Goal: Task Accomplishment & Management: Complete application form

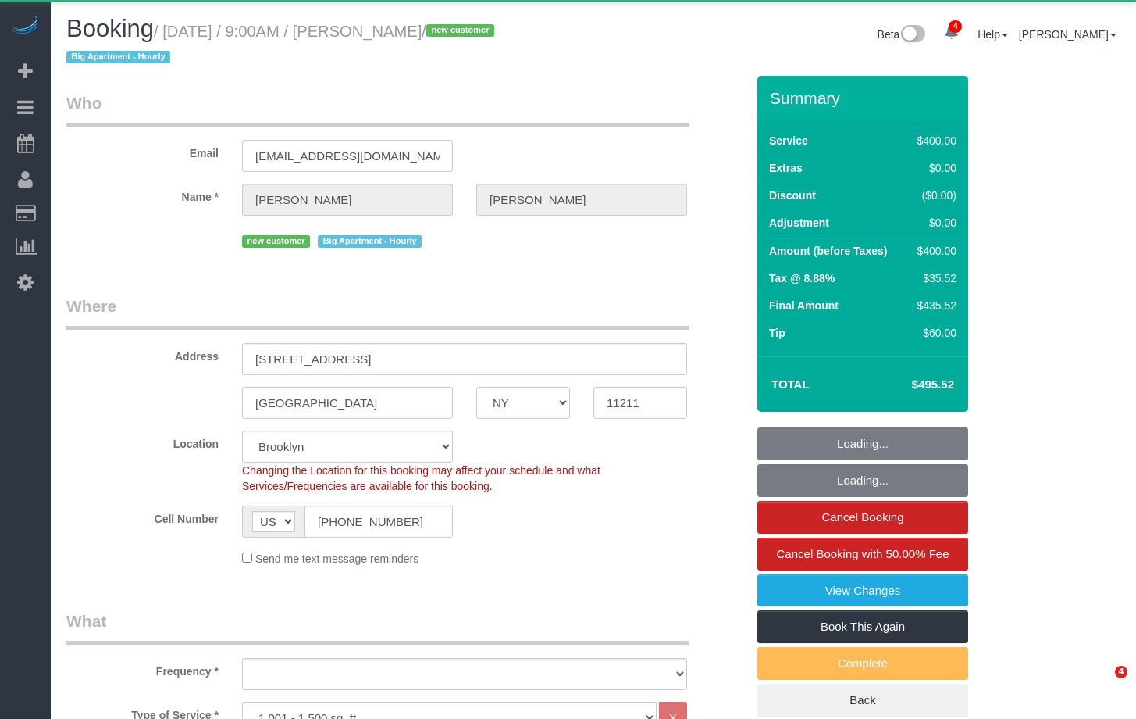
select select "NY"
select select "300"
select select "object:747"
select select "spot1"
select select "number:56"
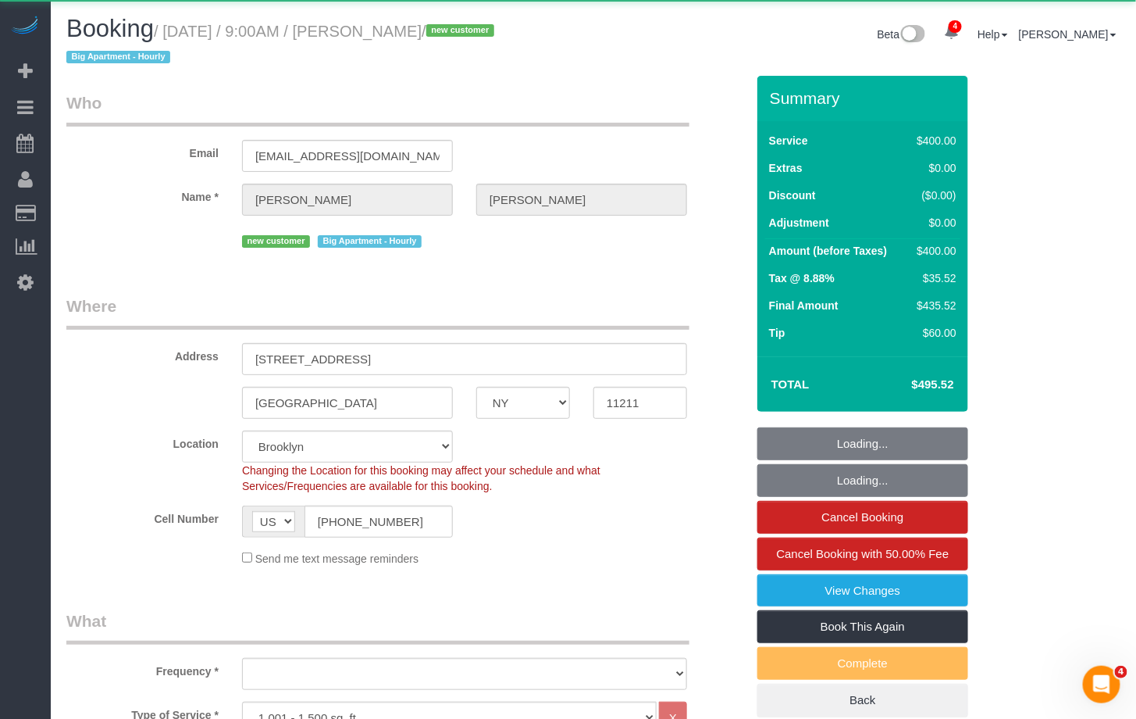
select select "number:71"
select select "number:15"
select select "number:5"
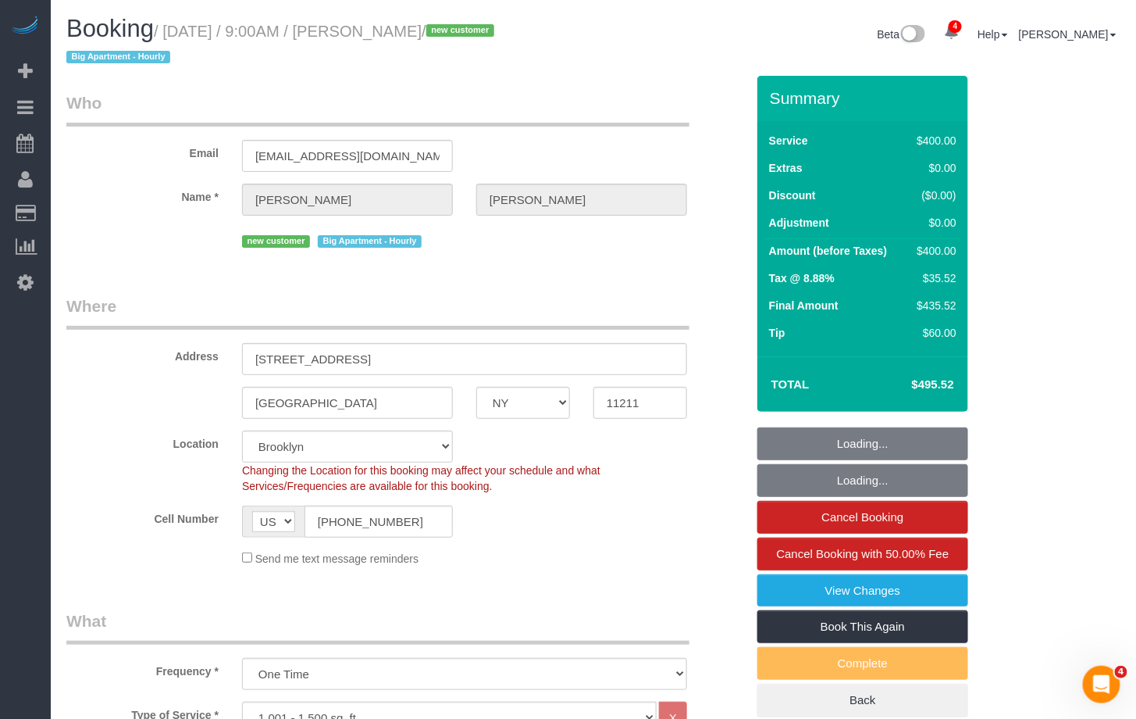
select select "object:1274"
select select "string:stripe-pm_1S0AFY4VGloSiKo7VpRWYcWE"
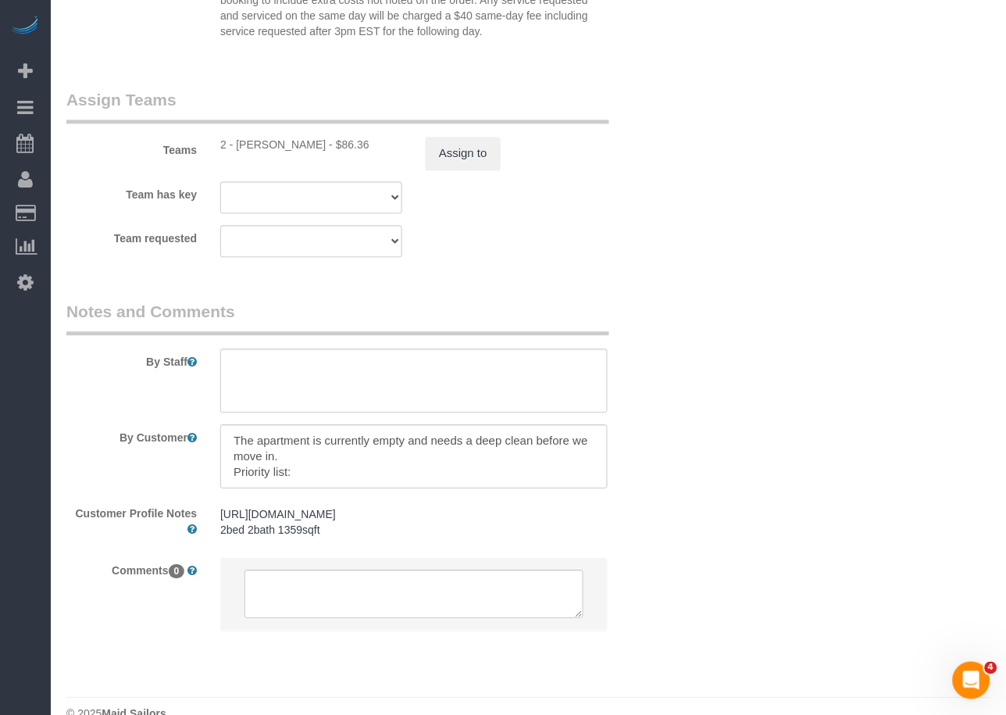
scroll to position [1736, 0]
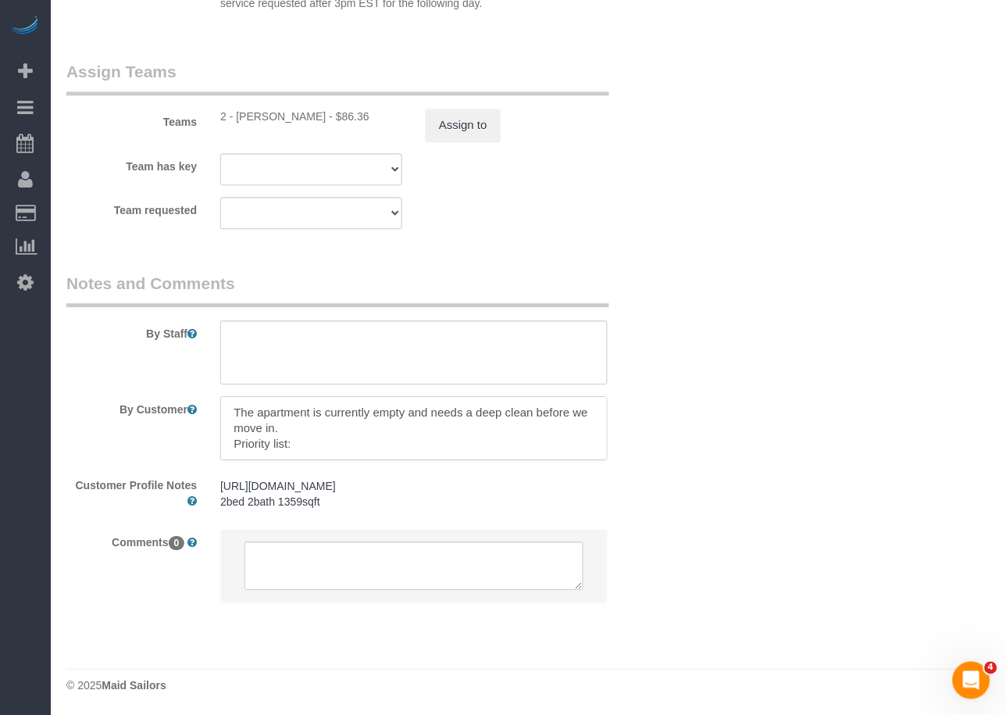
click at [325, 436] on textarea at bounding box center [413, 428] width 387 height 64
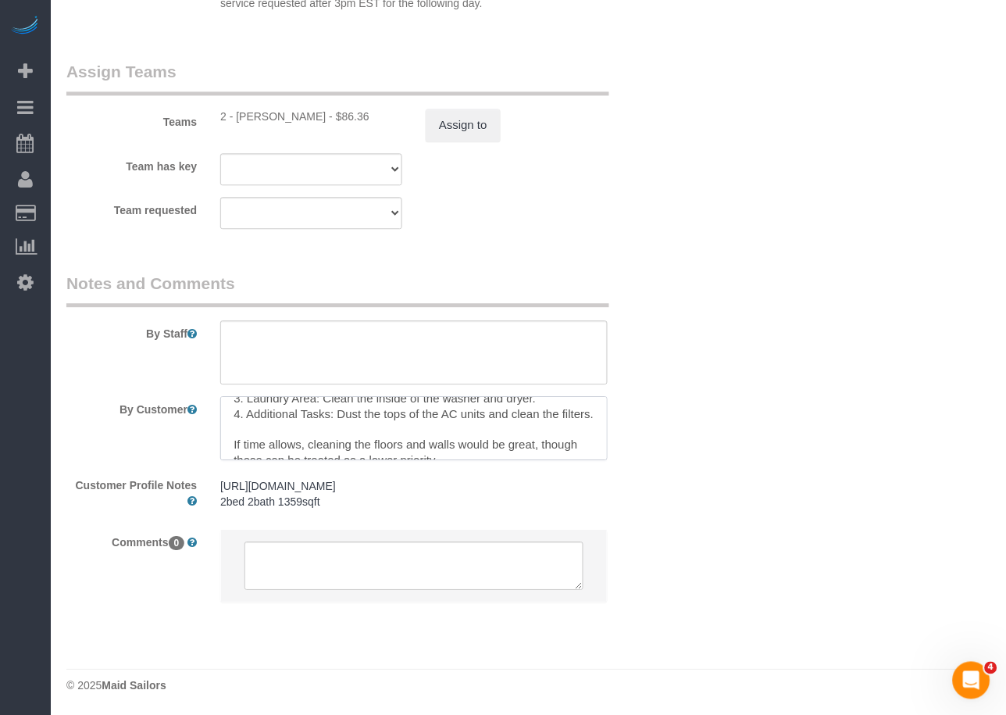
scroll to position [170, 0]
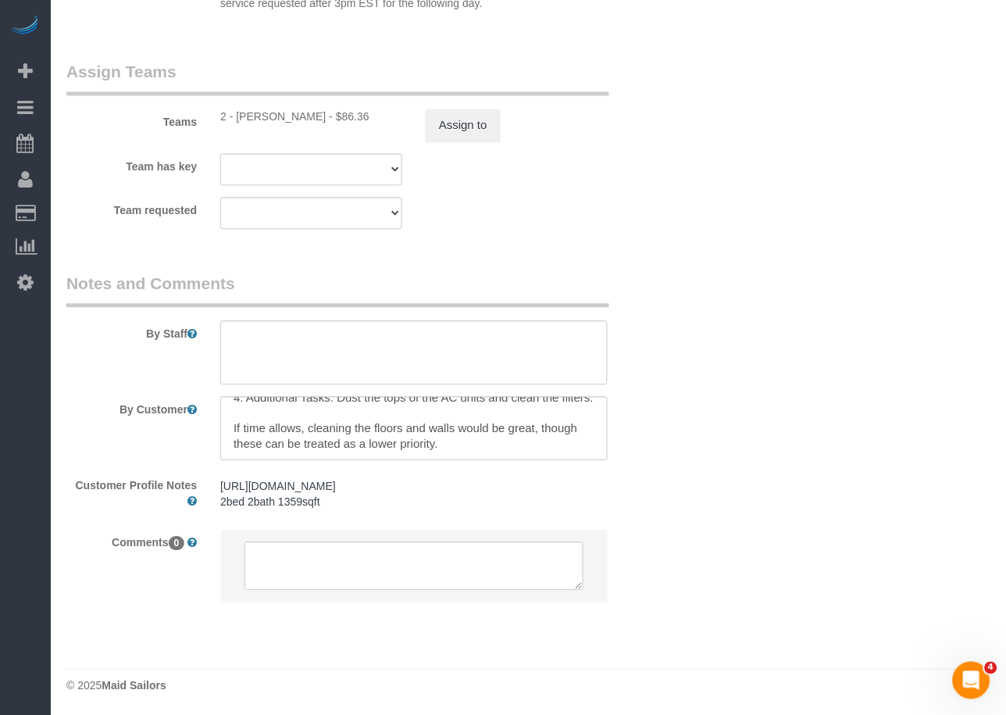
drag, startPoint x: 109, startPoint y: 366, endPoint x: 44, endPoint y: 365, distance: 65.6
click at [109, 366] on div "By Staff" at bounding box center [363, 328] width 616 height 112
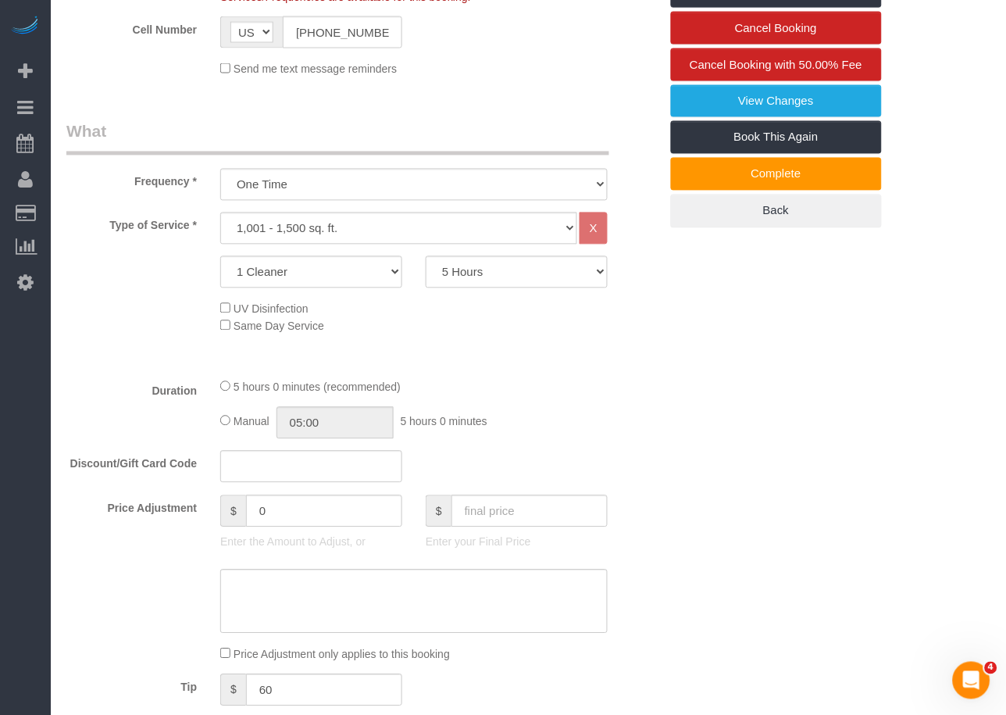
scroll to position [0, 0]
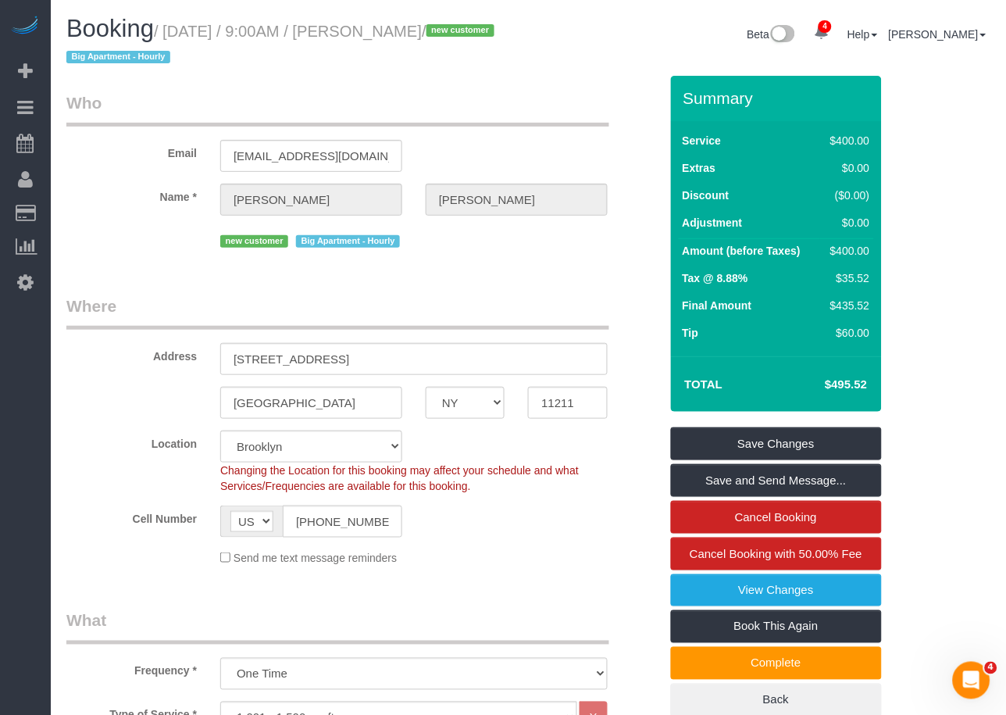
drag, startPoint x: 486, startPoint y: 28, endPoint x: 176, endPoint y: 37, distance: 310.2
click at [176, 37] on small "/ August 27, 2025 / 9:00AM / Amanda Cohen / new customer Big Apartment - Hourly" at bounding box center [282, 45] width 433 height 44
copy small "August 27, 2025 / 9:00AM / Amanda Cohen"
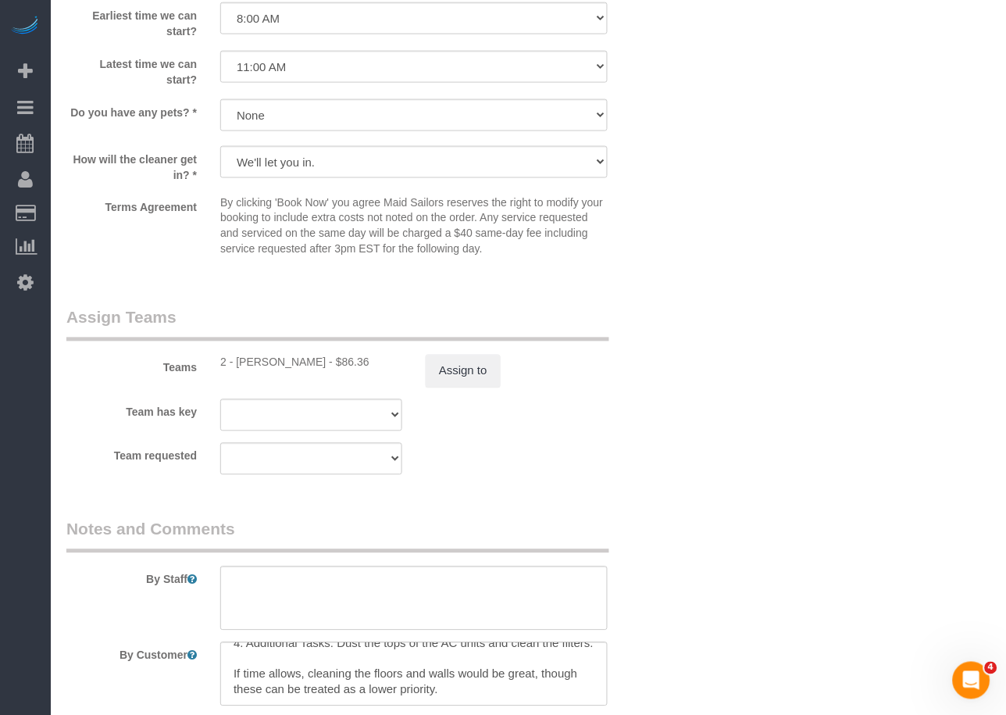
scroll to position [1493, 0]
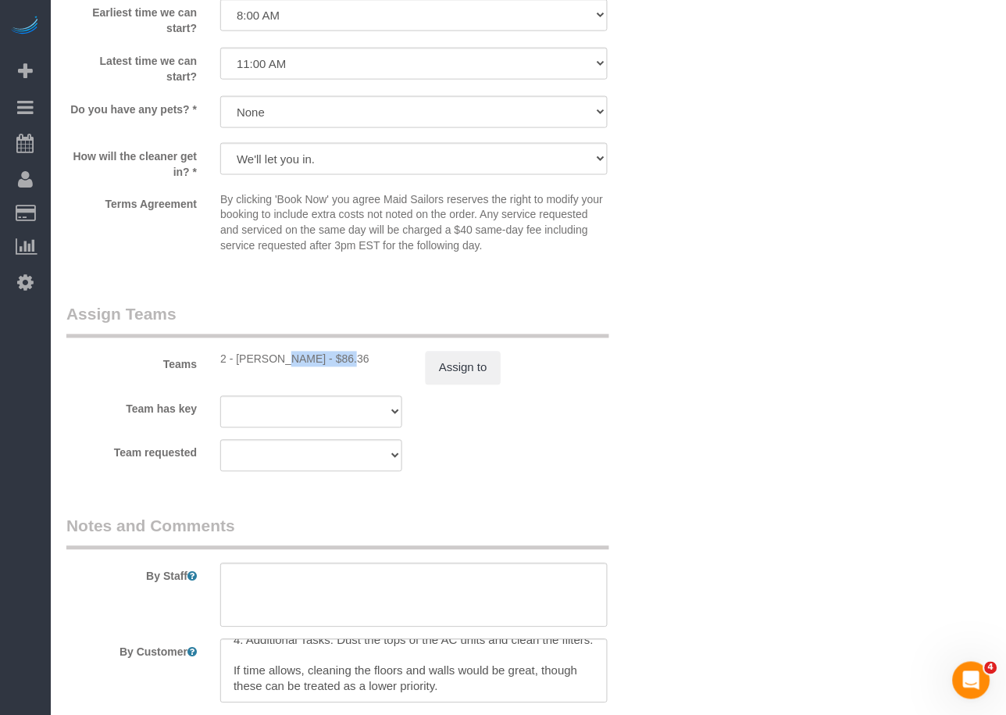
drag, startPoint x: 296, startPoint y: 360, endPoint x: 234, endPoint y: 361, distance: 61.7
click at [234, 361] on div "2 - Iman Smith - $86.36" at bounding box center [311, 359] width 182 height 16
copy div "Iman Smith"
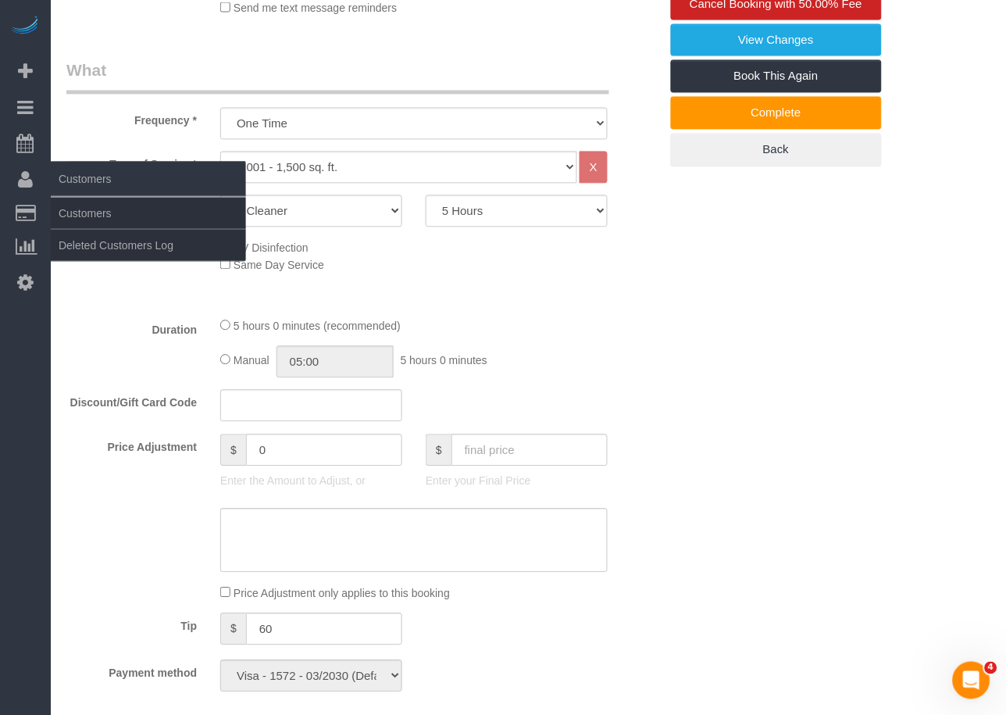
scroll to position [515, 0]
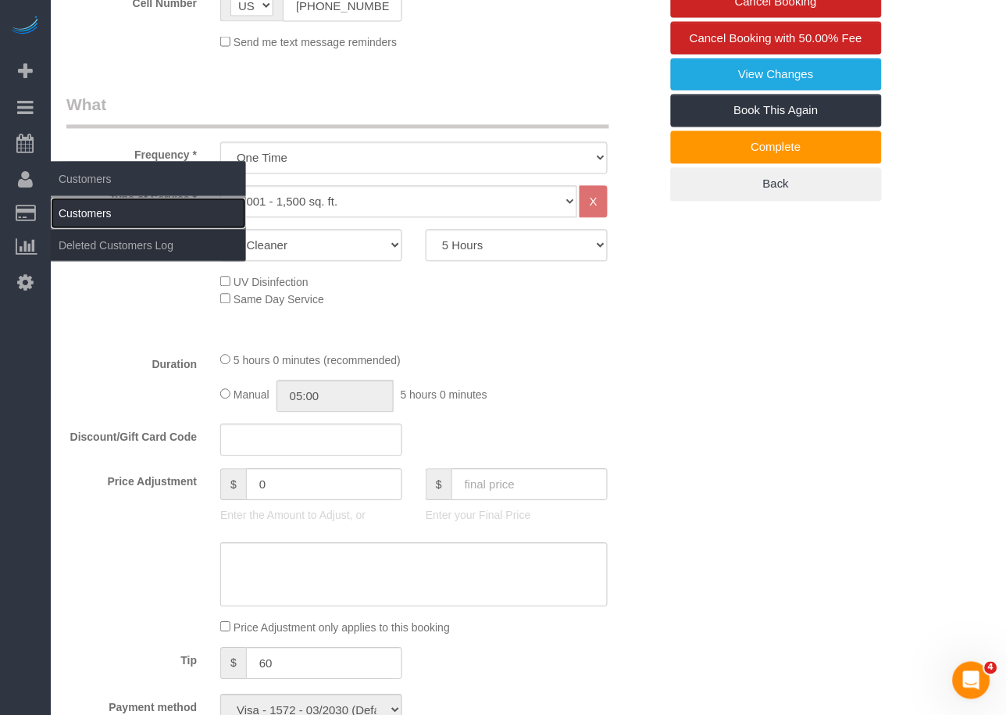
click at [67, 211] on link "Customers" at bounding box center [148, 213] width 195 height 31
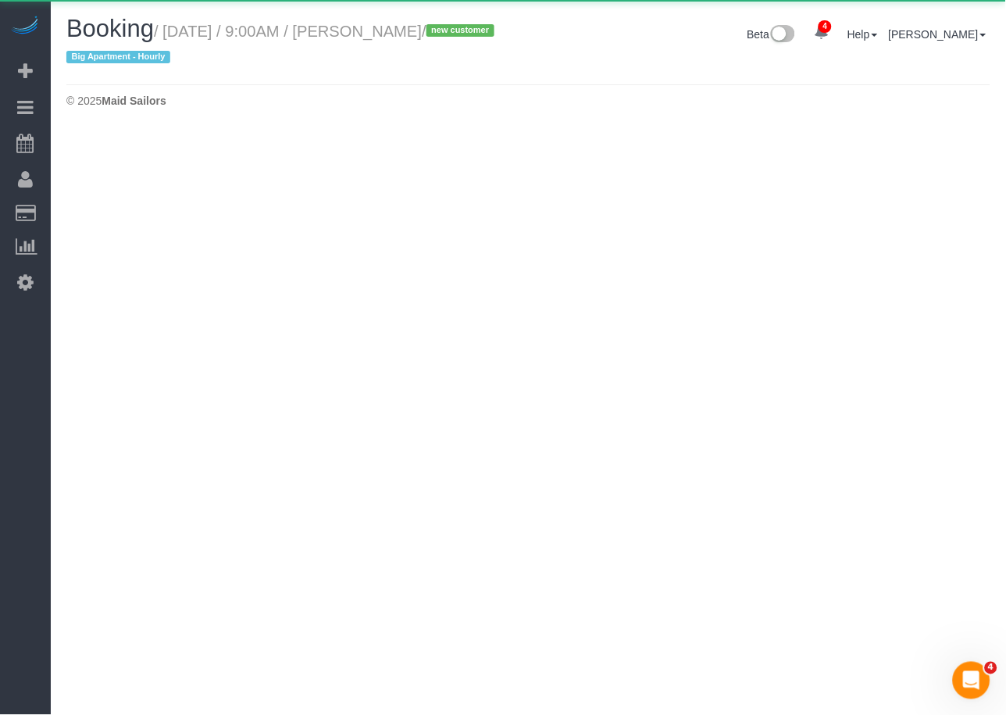
select select "NY"
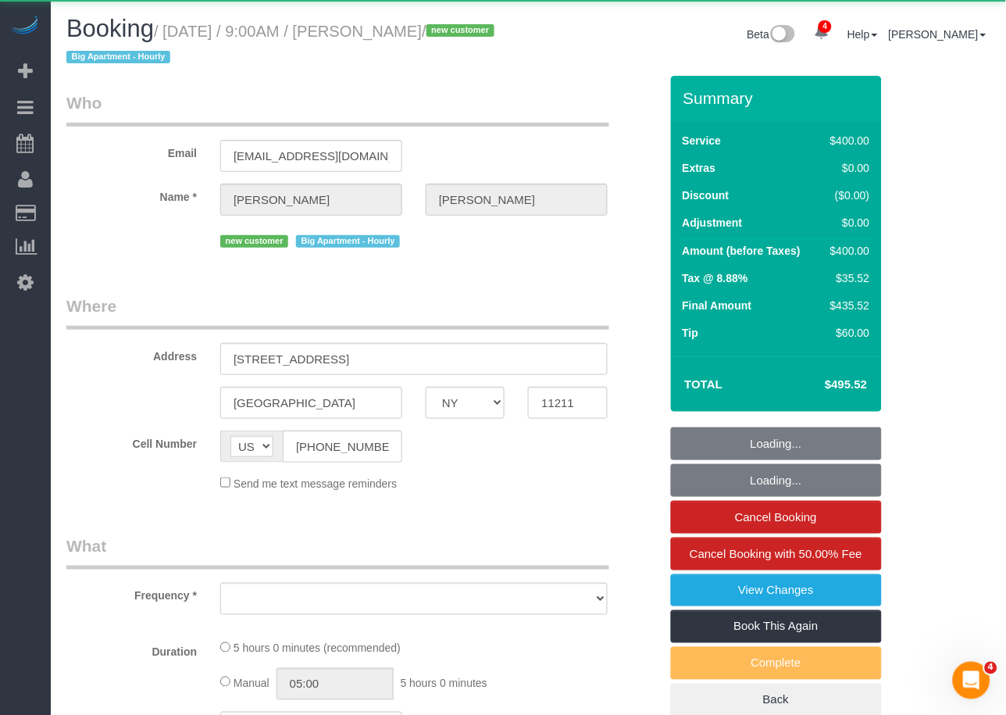
select select "object:2242"
select select "300"
select select "spot40"
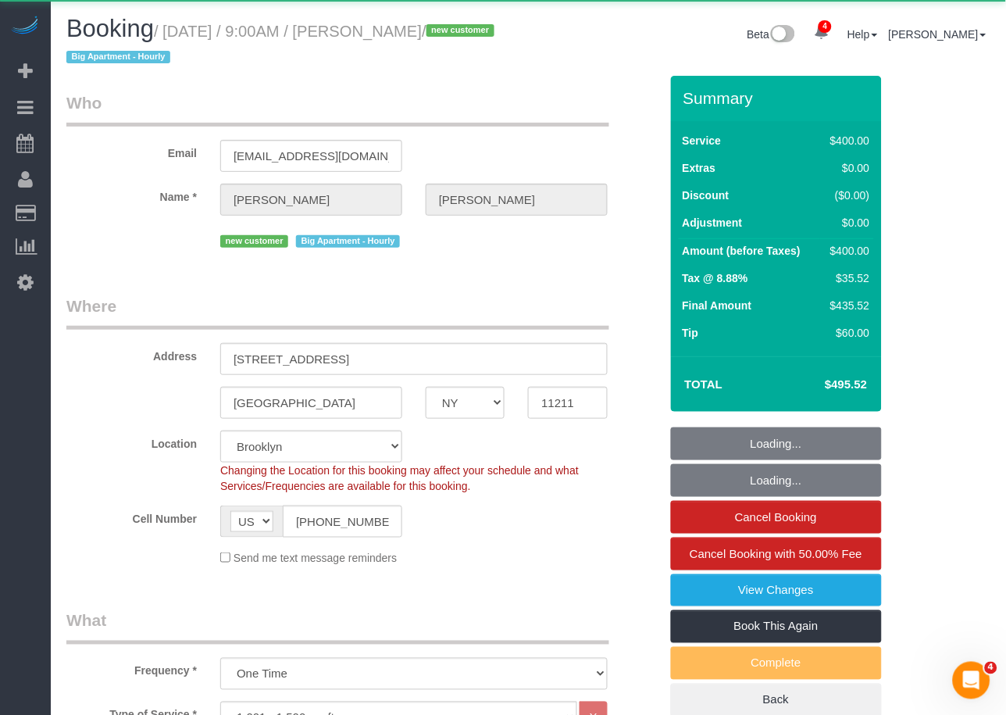
select select "object:2396"
select select "string:stripe-pm_1S0AFY4VGloSiKo7VpRWYcWE"
select select "number:56"
select select "number:71"
select select "number:15"
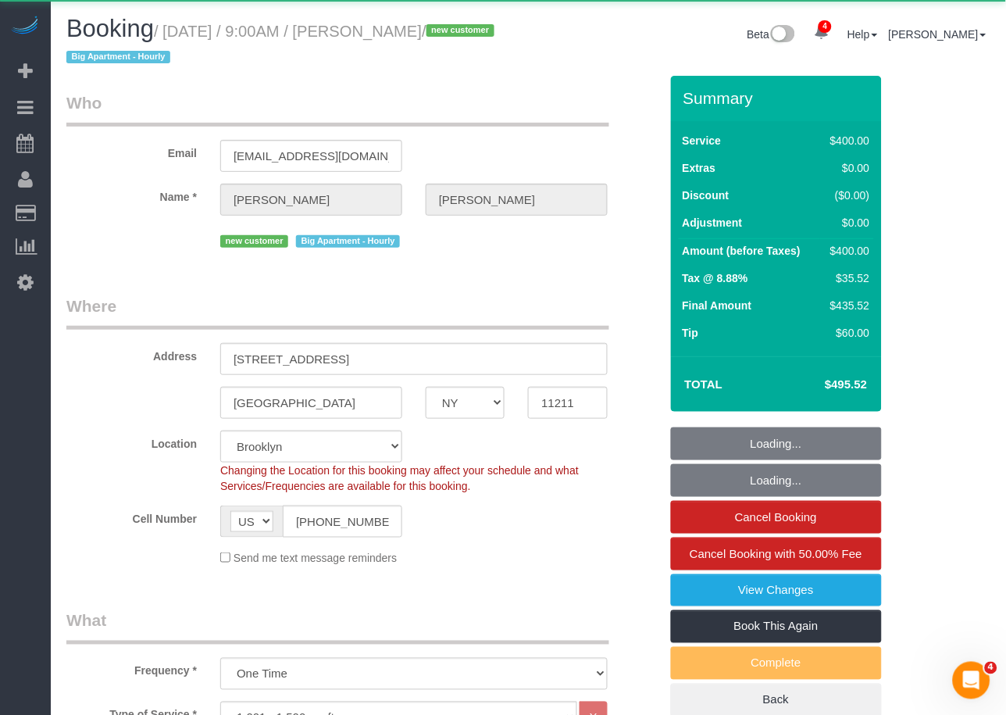
select select "number:5"
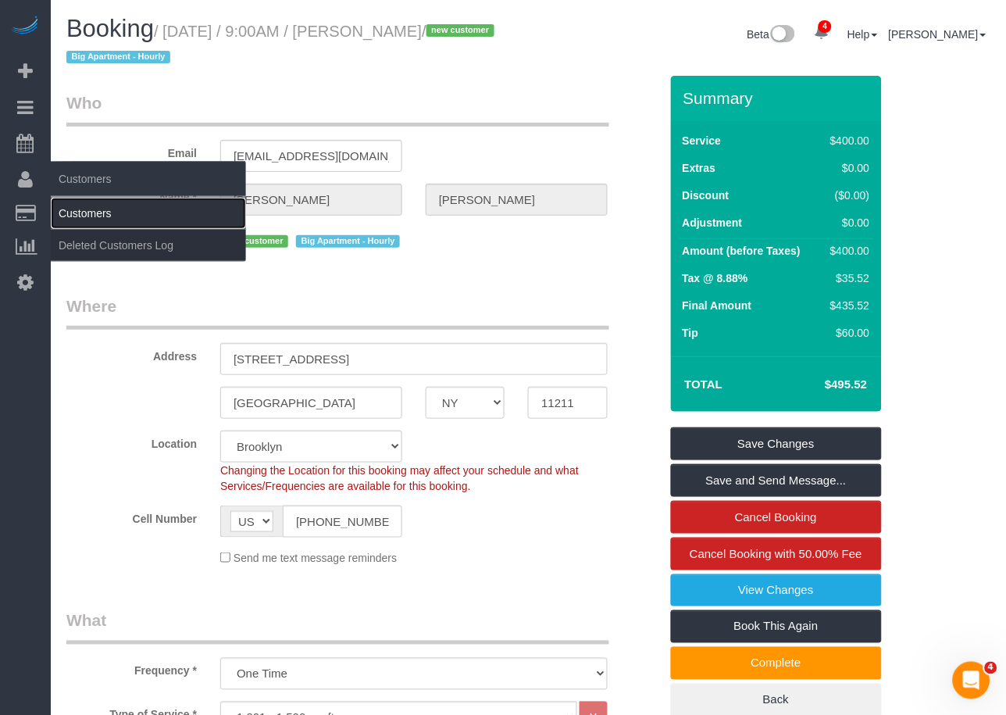
click at [91, 212] on link "Customers" at bounding box center [148, 213] width 195 height 31
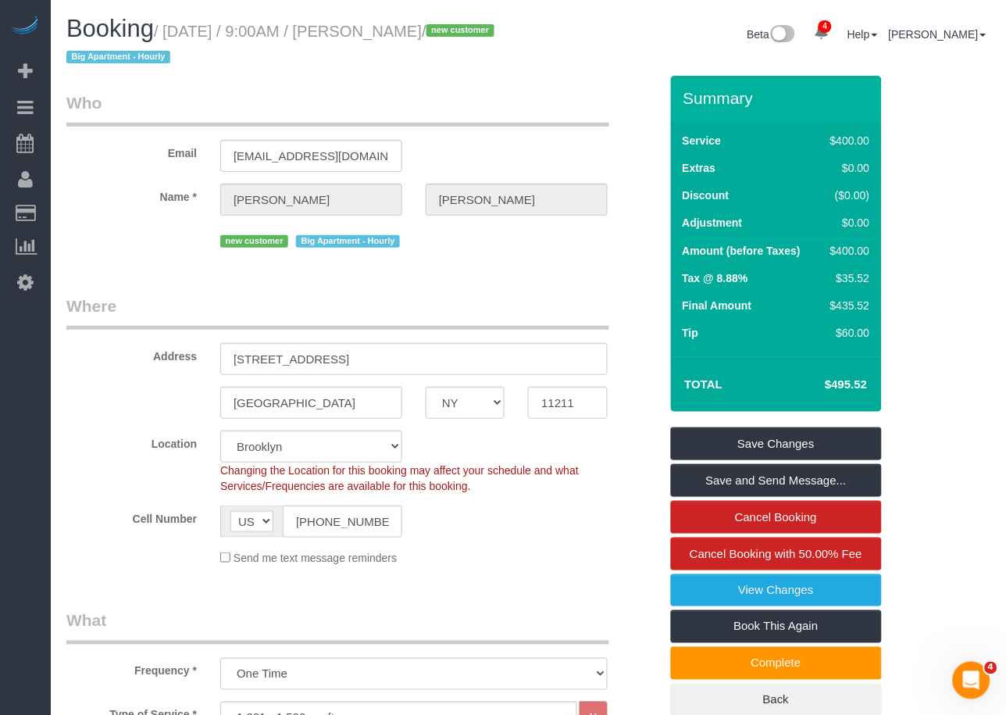
click at [478, 29] on small "/ August 27, 2025 / 9:00AM / Amanda Cohen / new customer Big Apartment - Hourly" at bounding box center [282, 45] width 433 height 44
drag, startPoint x: 476, startPoint y: 30, endPoint x: 376, endPoint y: 34, distance: 100.1
click at [376, 34] on small "/ August 27, 2025 / 9:00AM / Amanda Cohen / new customer Big Apartment - Hourly" at bounding box center [282, 45] width 433 height 44
drag, startPoint x: 437, startPoint y: 27, endPoint x: 447, endPoint y: 29, distance: 9.5
click at [438, 27] on small "/ August 27, 2025 / 9:00AM / Amanda Cohen / new customer Big Apartment - Hourly" at bounding box center [282, 45] width 433 height 44
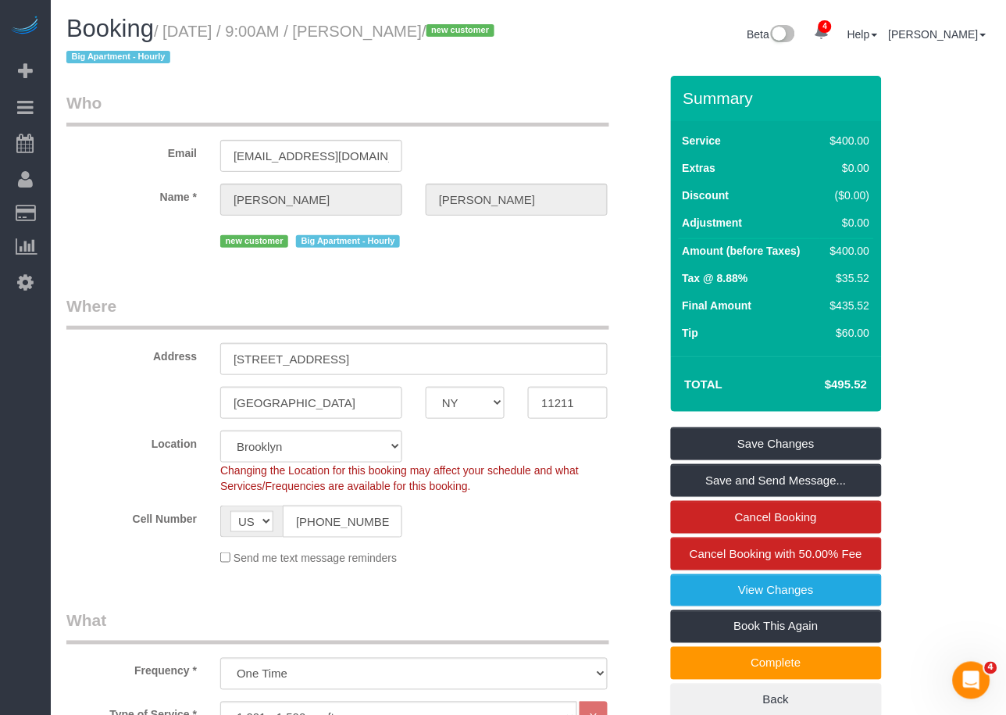
drag, startPoint x: 423, startPoint y: 33, endPoint x: 375, endPoint y: 35, distance: 48.5
click at [375, 35] on small "/ August 27, 2025 / 9:00AM / Amanda Cohen / new customer Big Apartment - Hourly" at bounding box center [282, 45] width 433 height 44
copy small "Amanda Cohen"
drag, startPoint x: 307, startPoint y: 30, endPoint x: 356, endPoint y: 31, distance: 49.2
click at [358, 31] on small "/ August 27, 2025 / 9:00AM / Amanda Cohen / new customer Big Apartment - Hourly" at bounding box center [282, 45] width 433 height 44
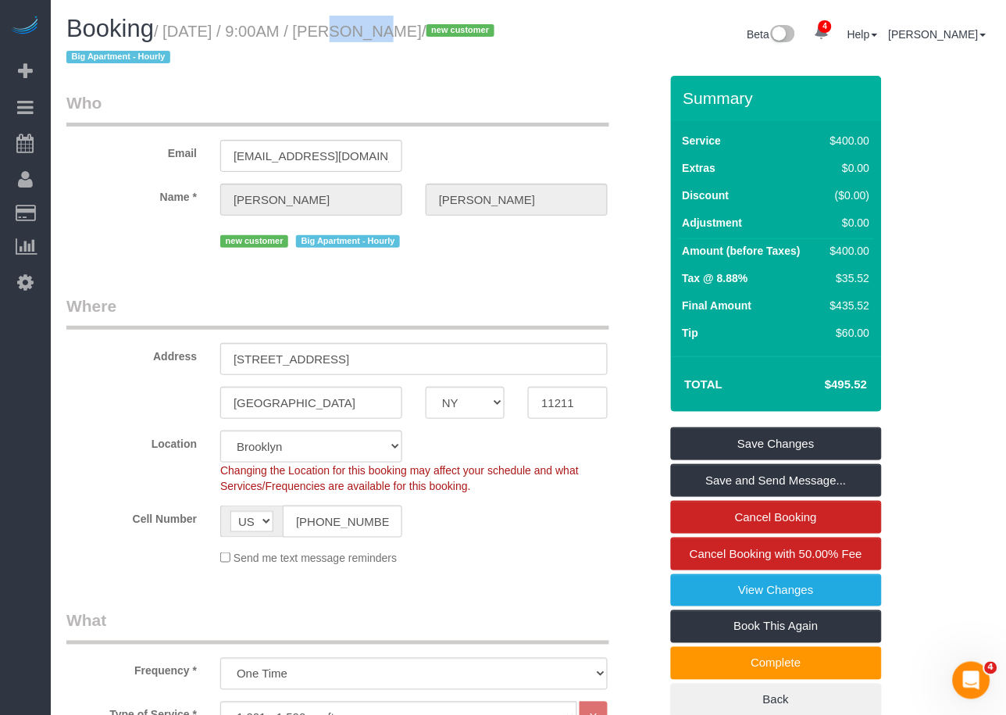
copy small "9:00AM"
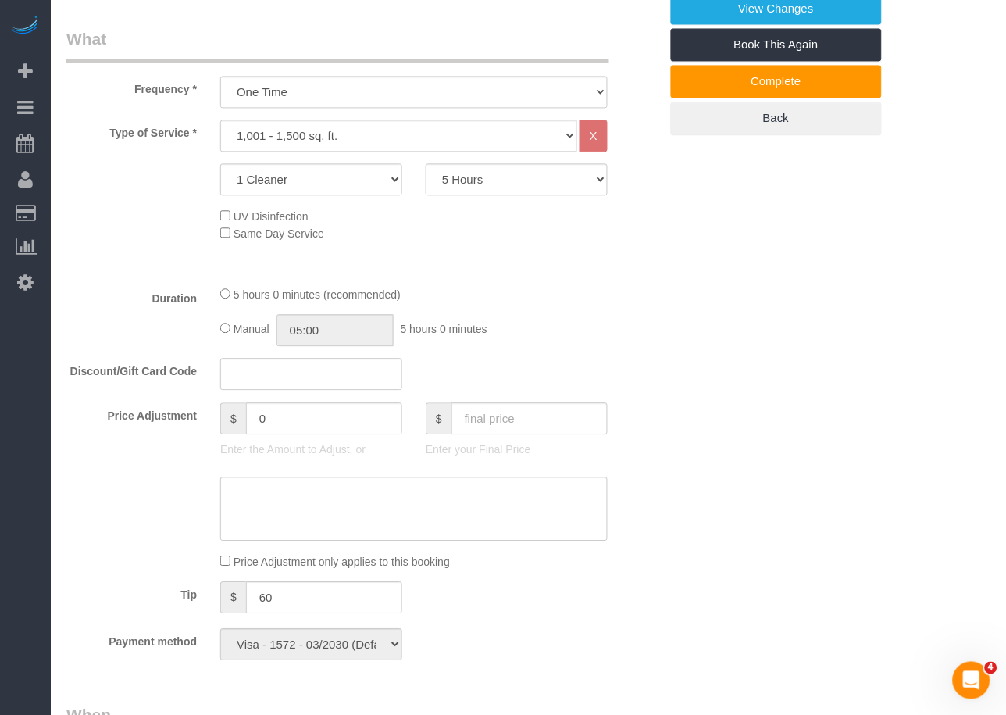
scroll to position [618, 0]
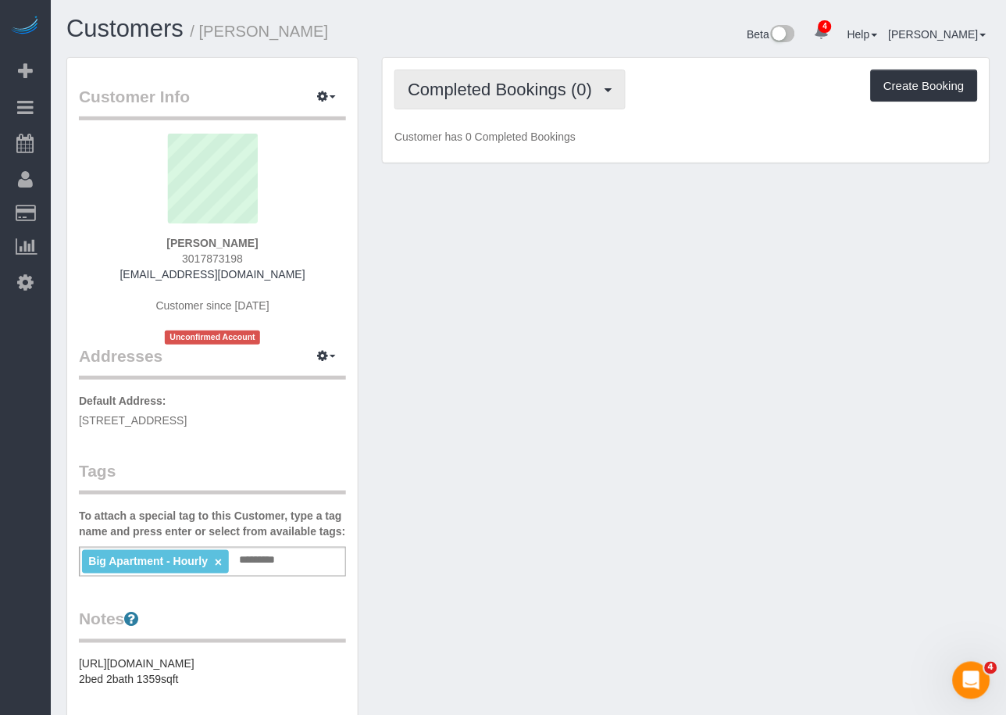
click at [556, 97] on span "Completed Bookings (0)" at bounding box center [504, 90] width 192 height 20
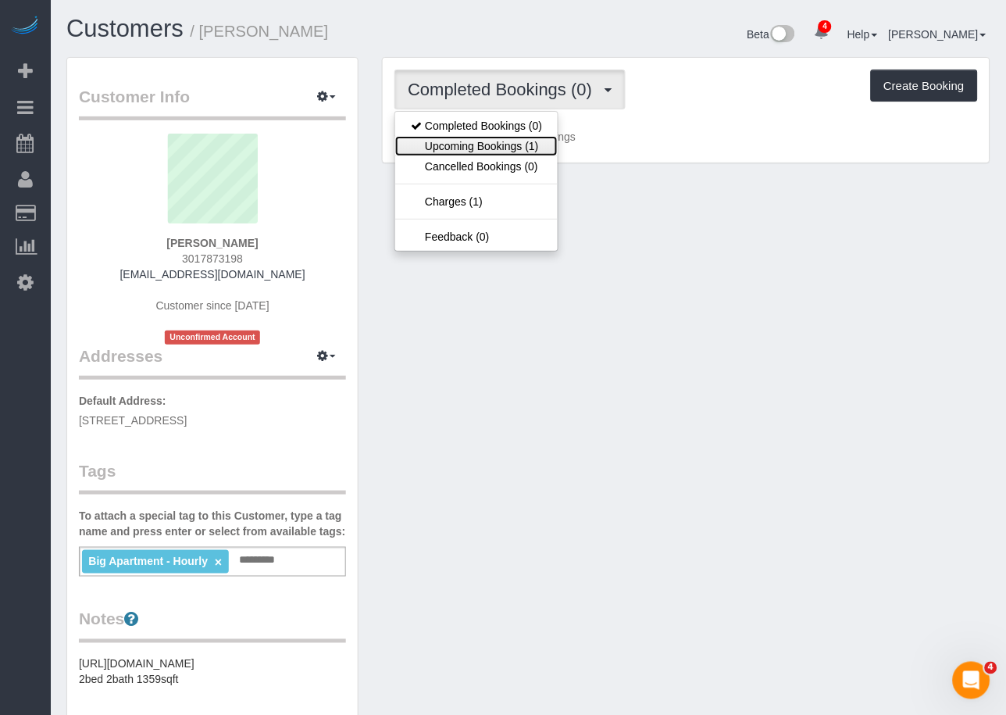
click at [521, 147] on link "Upcoming Bookings (1)" at bounding box center [476, 146] width 162 height 20
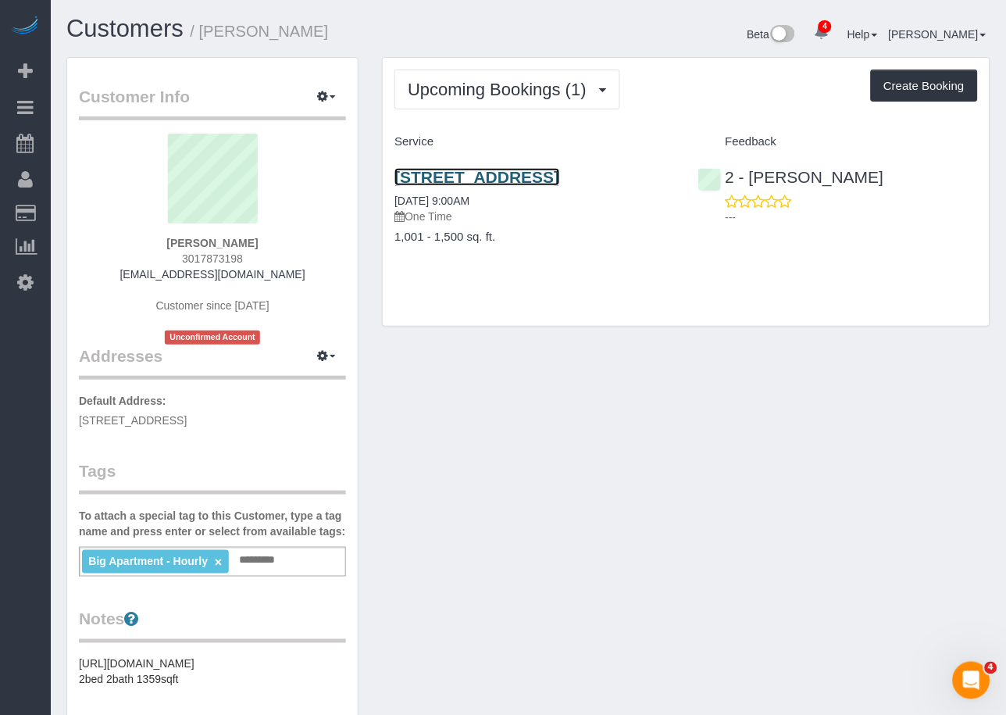
click at [433, 186] on link "196 Powers Street, Apt. 3, Brooklyn, NY 11211" at bounding box center [476, 177] width 165 height 18
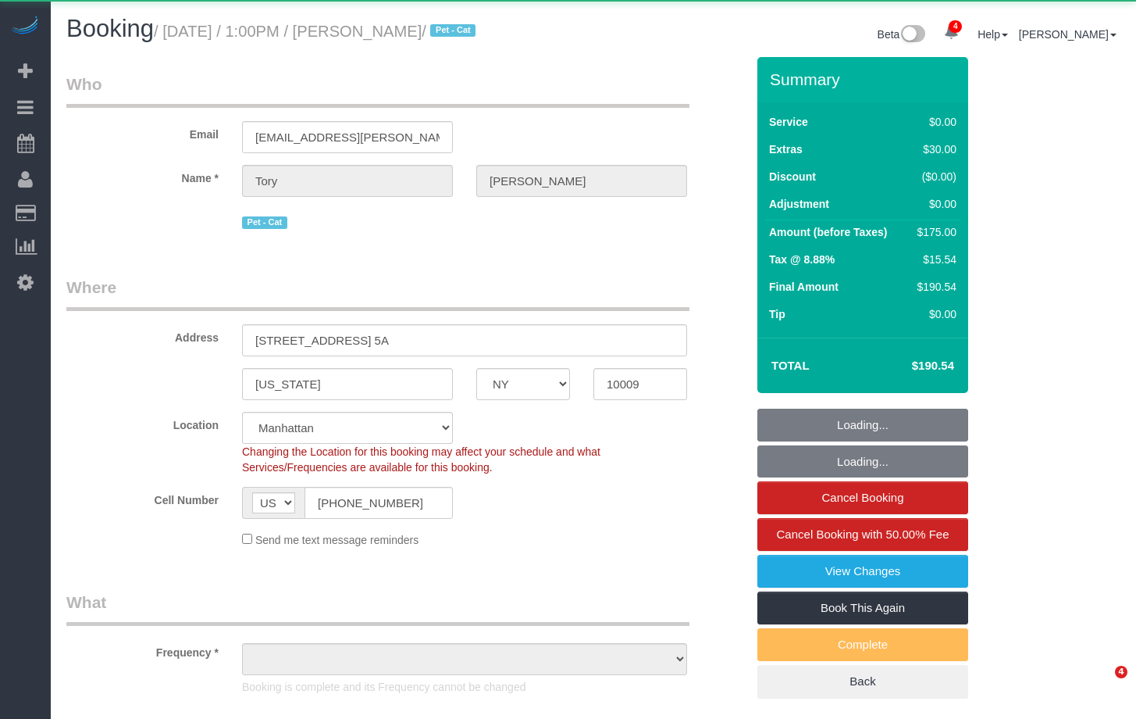
select select "NY"
select select "object:816"
select select "1"
select select "spot1"
select select "number:89"
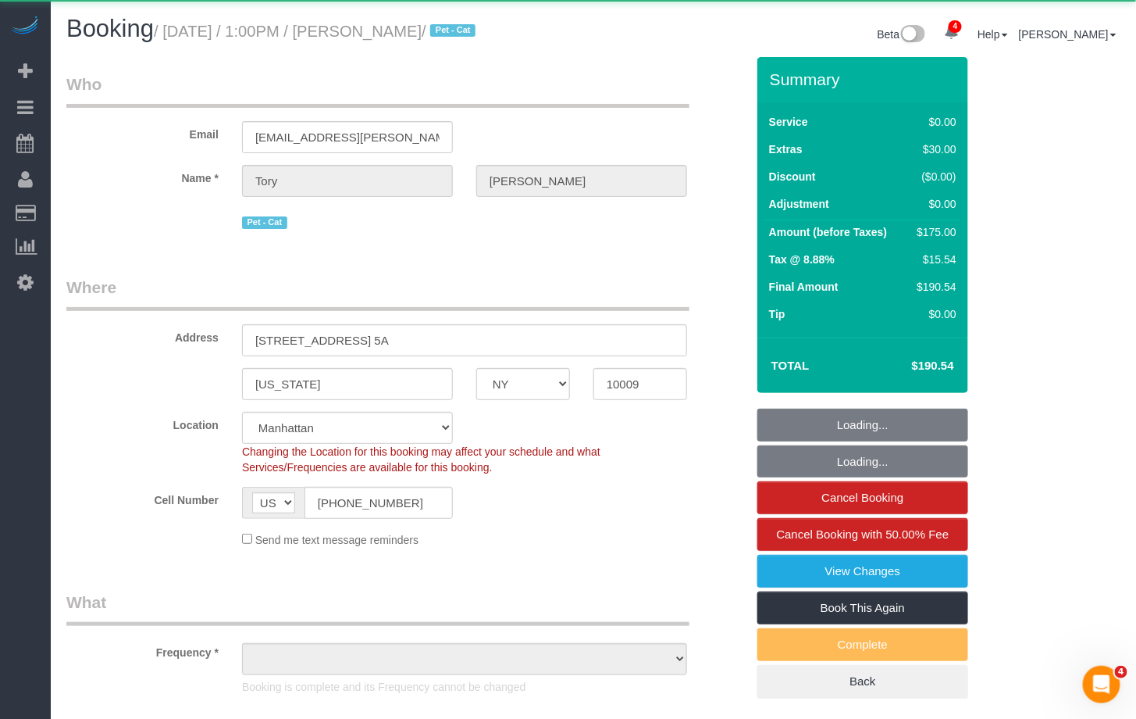
select select "number:75"
select select "number:14"
select select "number:5"
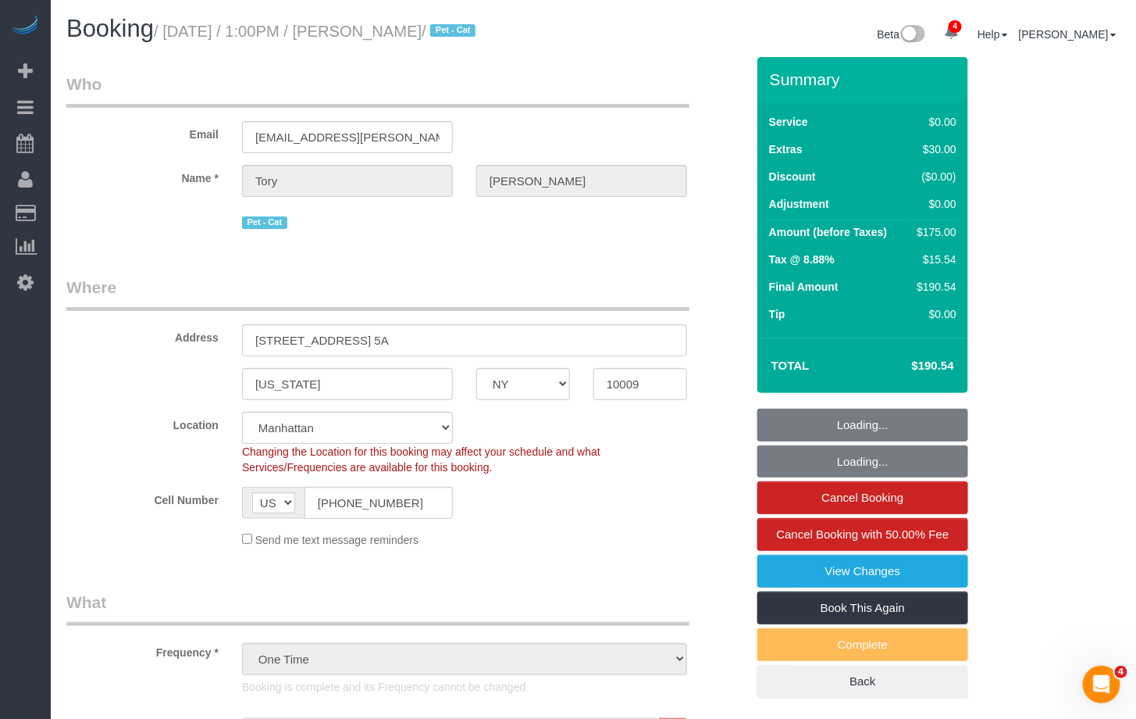
select select "object:1325"
select select "string:stripe-pm_1RxHIa4VGloSiKo7JxJurlNU"
select select "1"
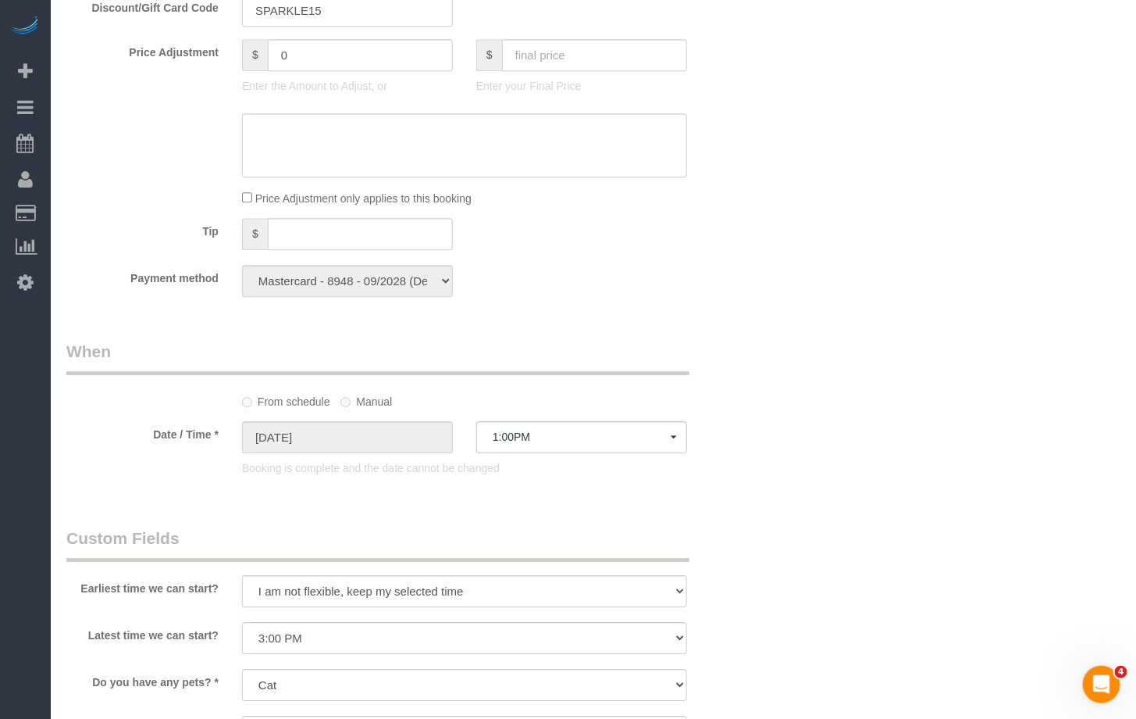
scroll to position [1215, 0]
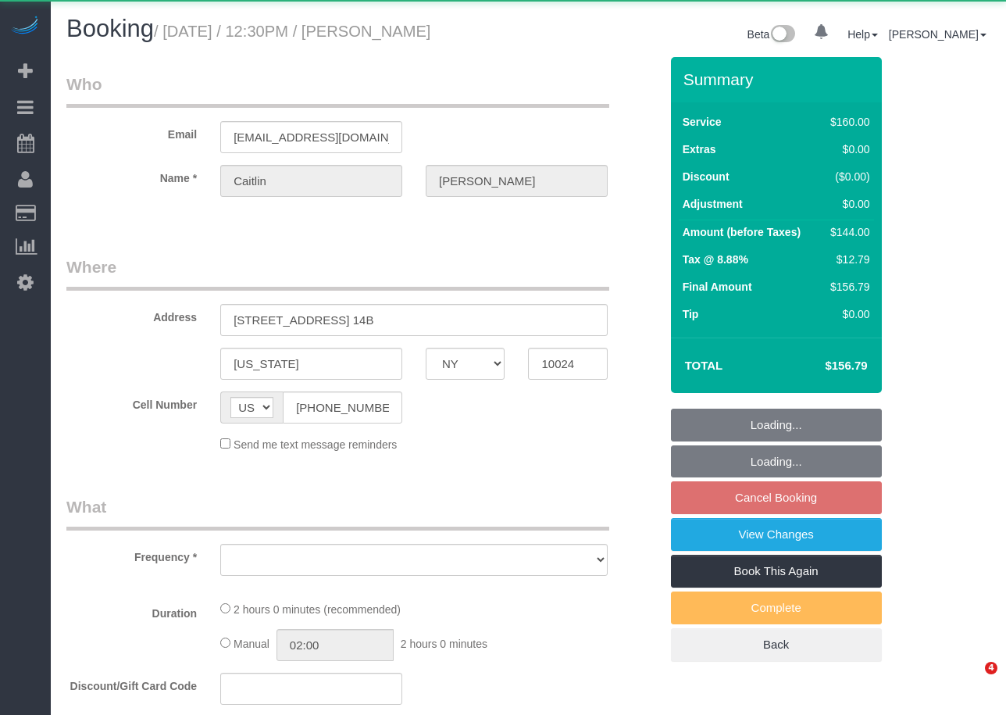
select select "NY"
select select "object:649"
select select "number:58"
select select "number:76"
select select "number:15"
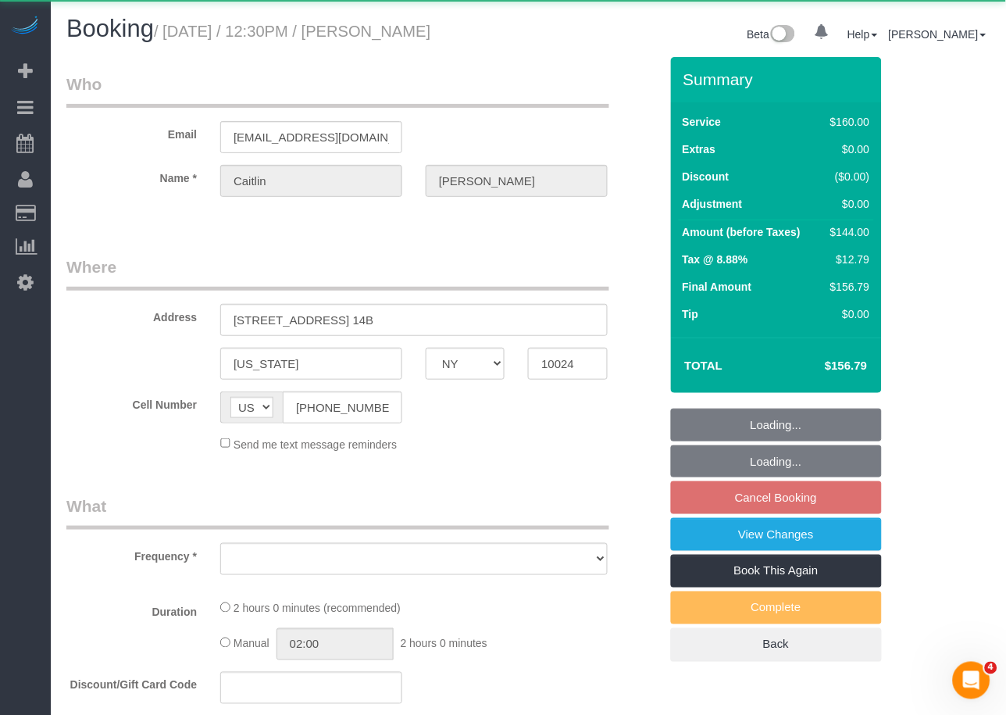
select select "number:5"
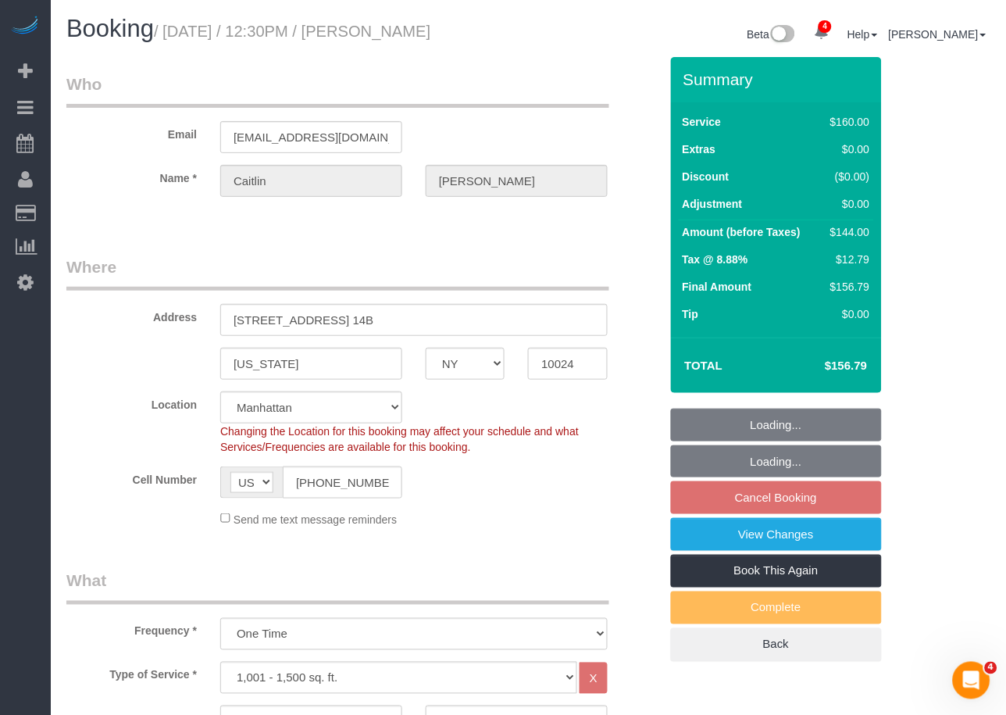
select select "object:893"
select select "string:stripe-pm_1RGsso4VGloSiKo7yoovUInS"
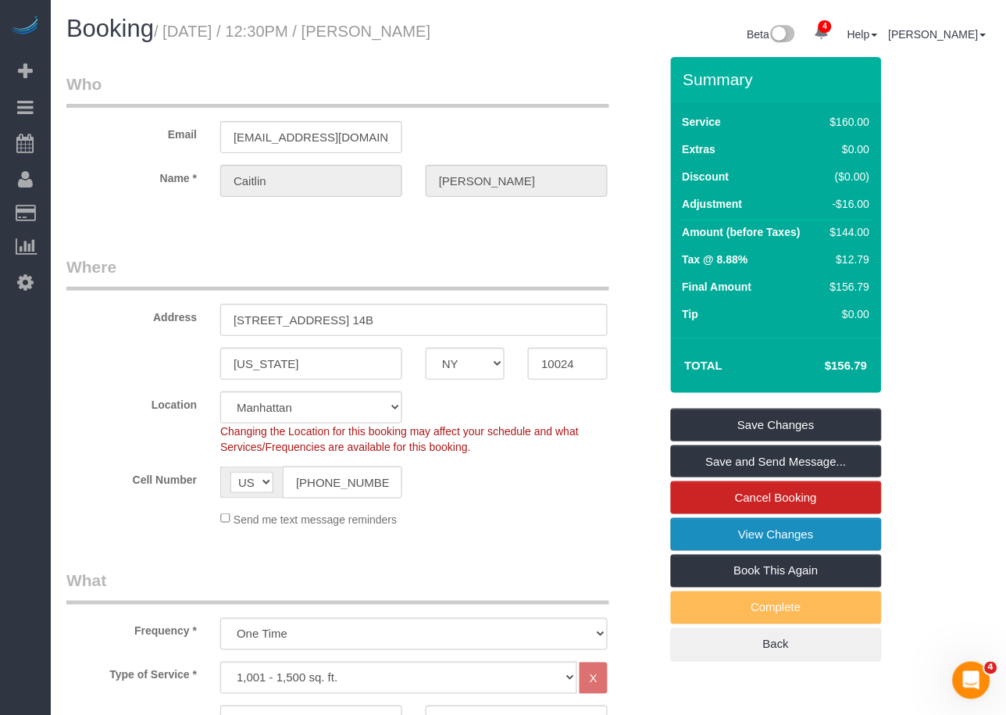
click at [783, 537] on link "View Changes" at bounding box center [776, 534] width 211 height 33
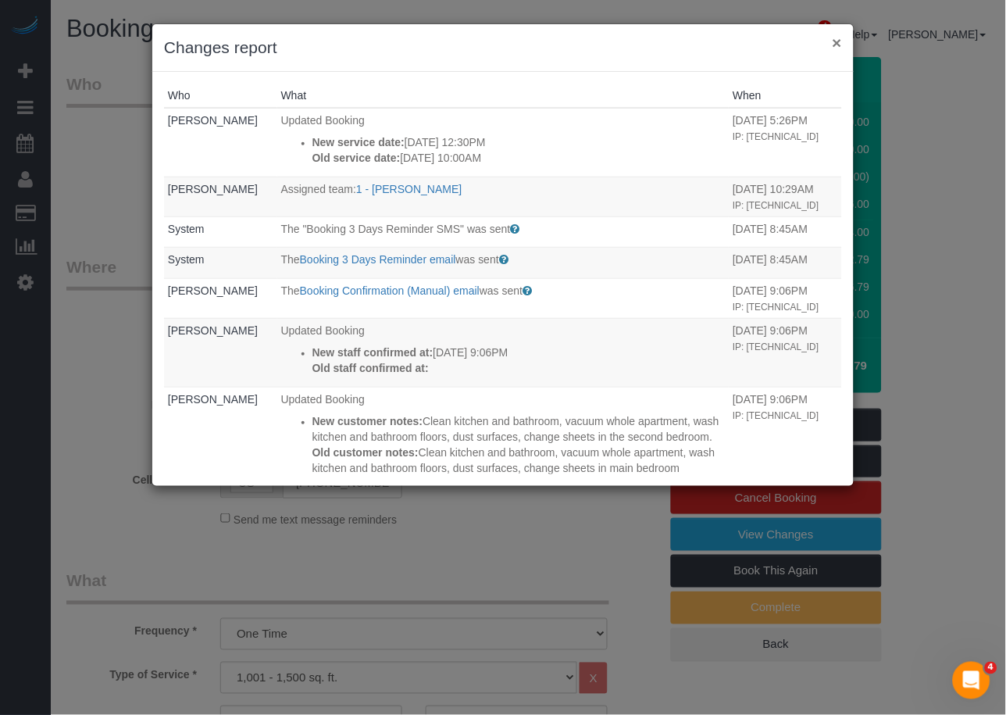
click at [836, 45] on button "×" at bounding box center [837, 42] width 9 height 16
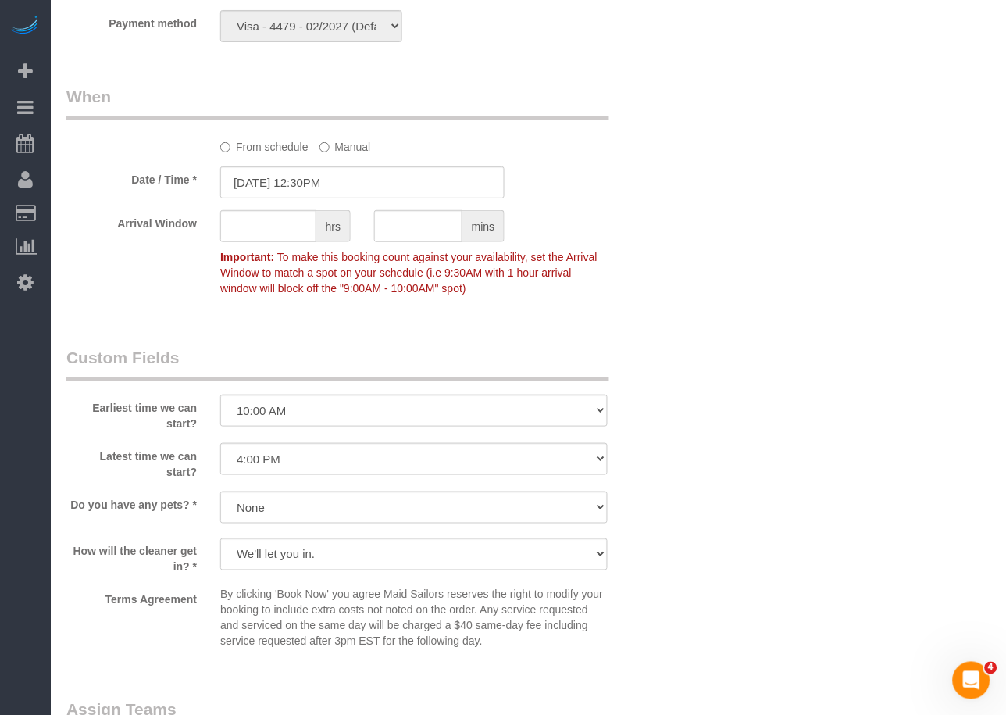
scroll to position [1138, 0]
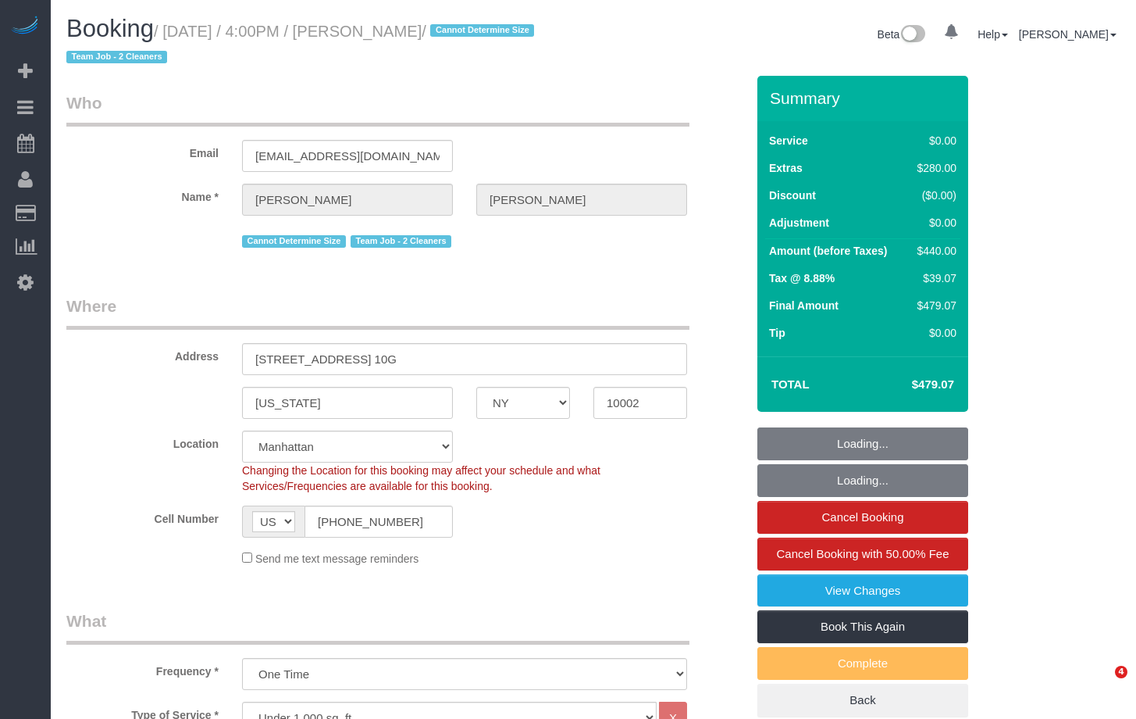
select select "NY"
select select "1"
select select "string:stripe-pm_1RjS4Z4VGloSiKo73pN9mV8I"
select select "number:89"
select select "number:90"
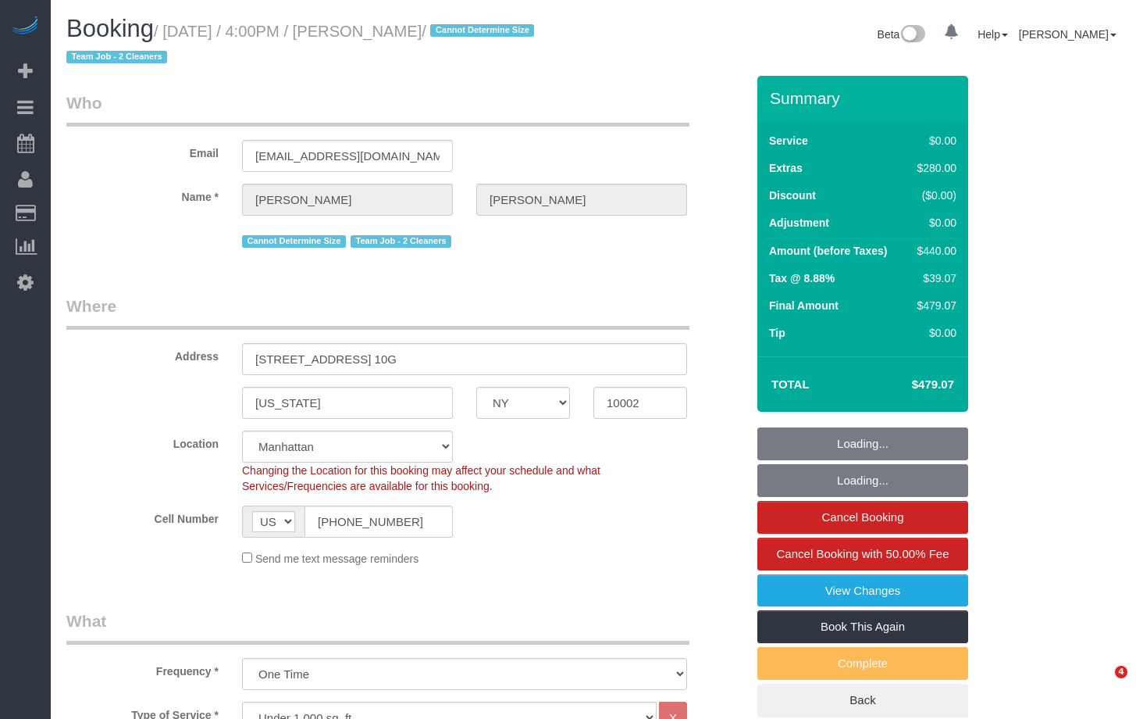
select select "number:15"
select select "number:5"
select select "object:927"
select select "1"
select select "spot1"
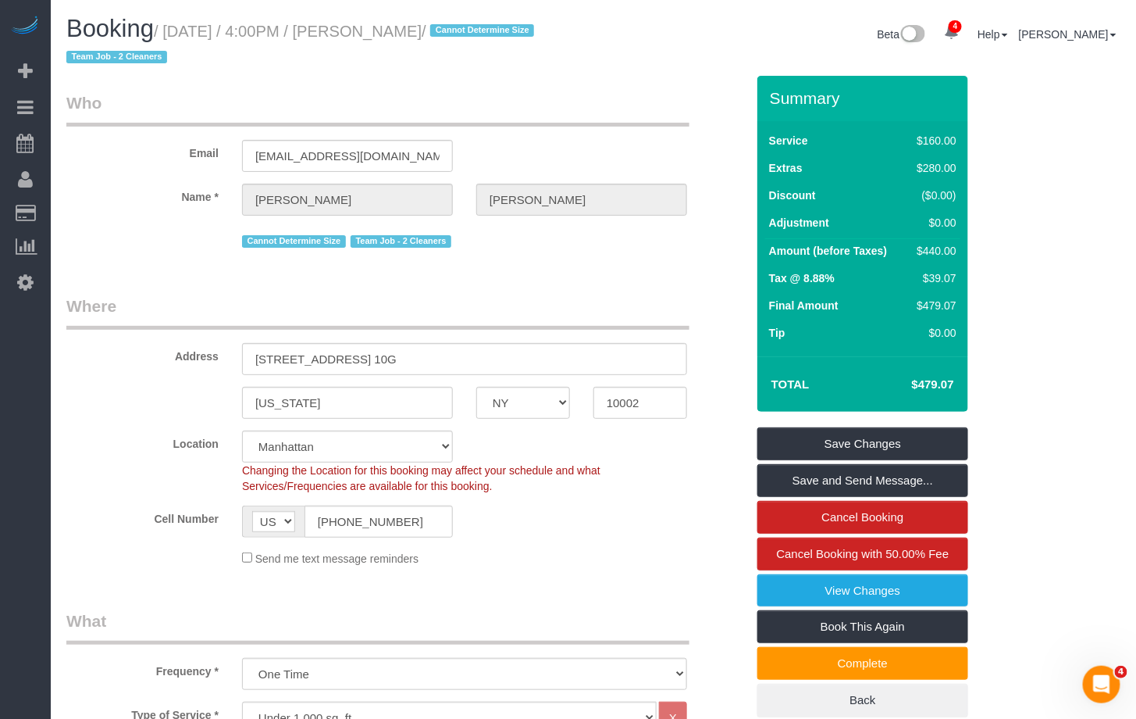
drag, startPoint x: 476, startPoint y: 35, endPoint x: 178, endPoint y: 37, distance: 298.4
click at [178, 37] on small "/ August 27, 2025 / 4:00PM / Samira Ahmed / Cannot Determine Size Team Job - 2 …" at bounding box center [302, 45] width 473 height 44
copy small "August 27, 2025 / 4:00PM / Samira Ahmed"
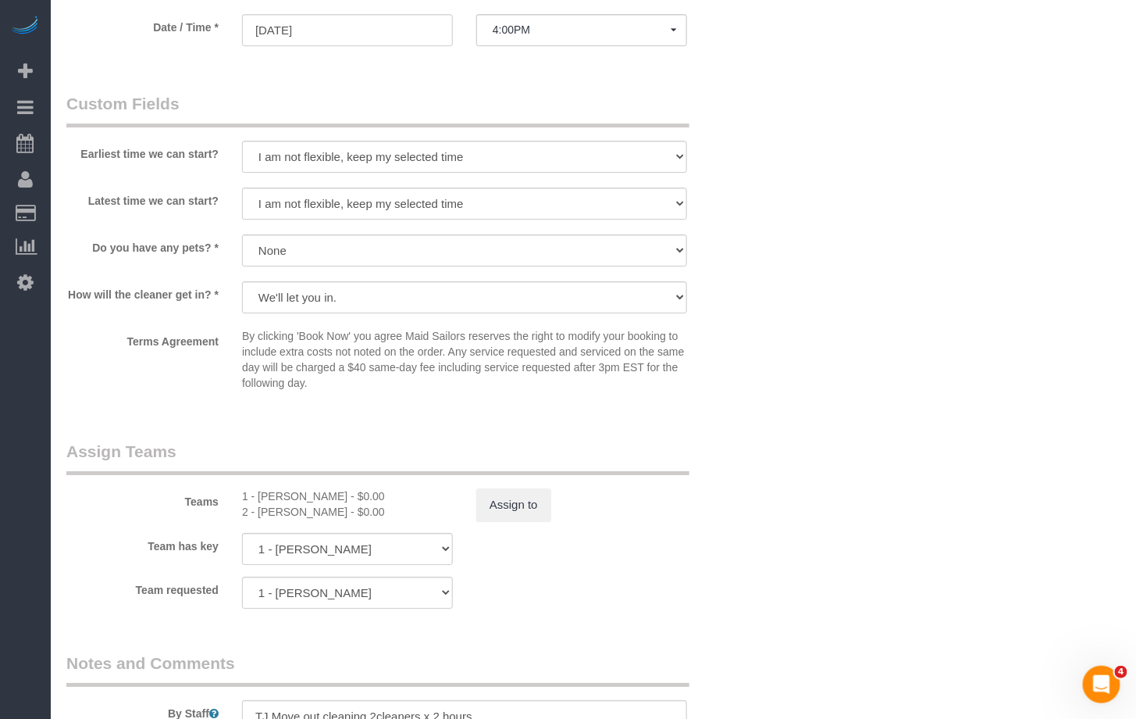
scroll to position [1689, 0]
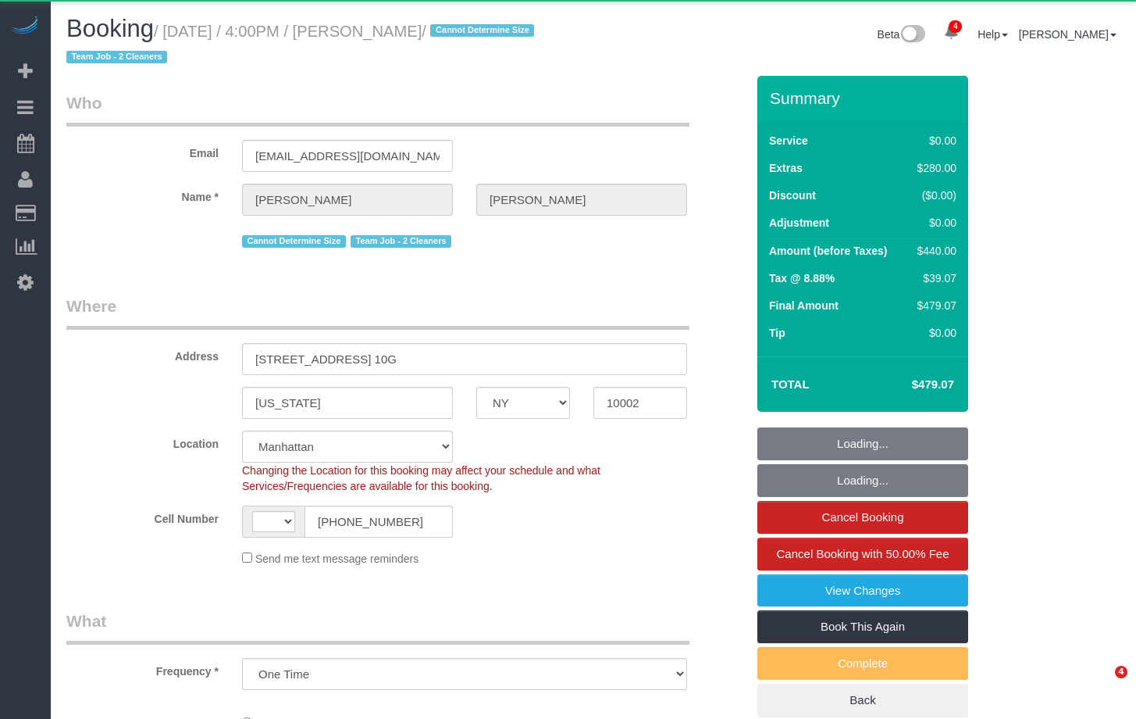
select select "NY"
select select "object:674"
select select "string:[GEOGRAPHIC_DATA]"
select select "spot1"
select select "number:89"
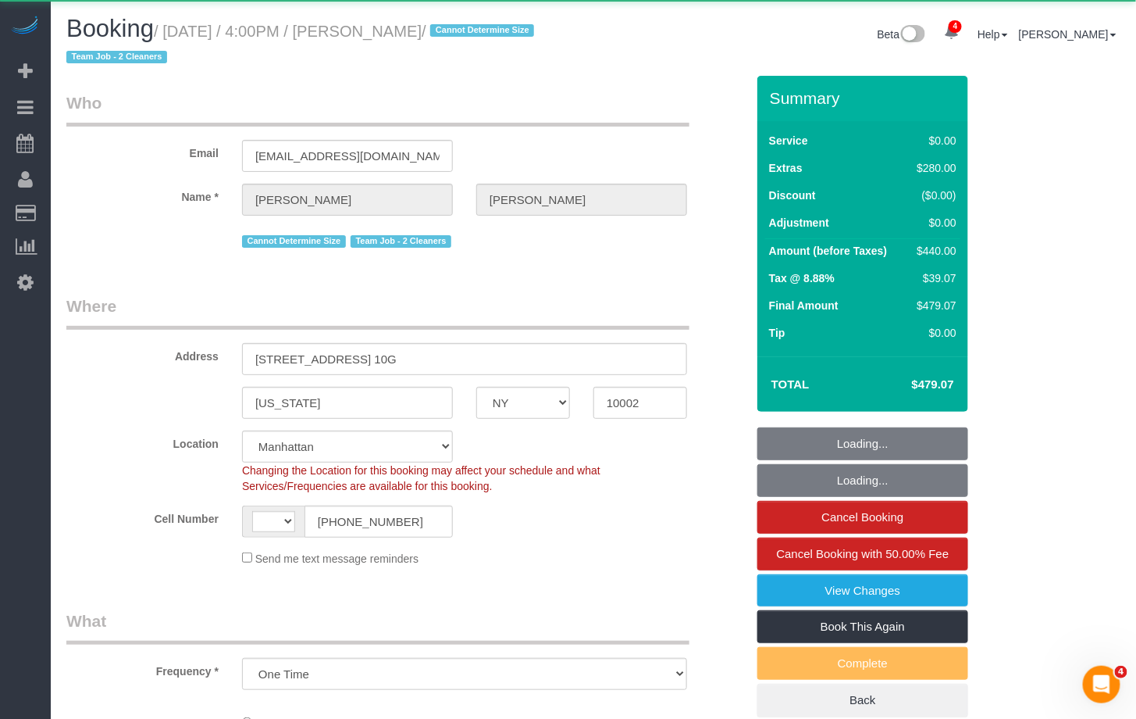
select select "number:90"
select select "number:15"
select select "number:5"
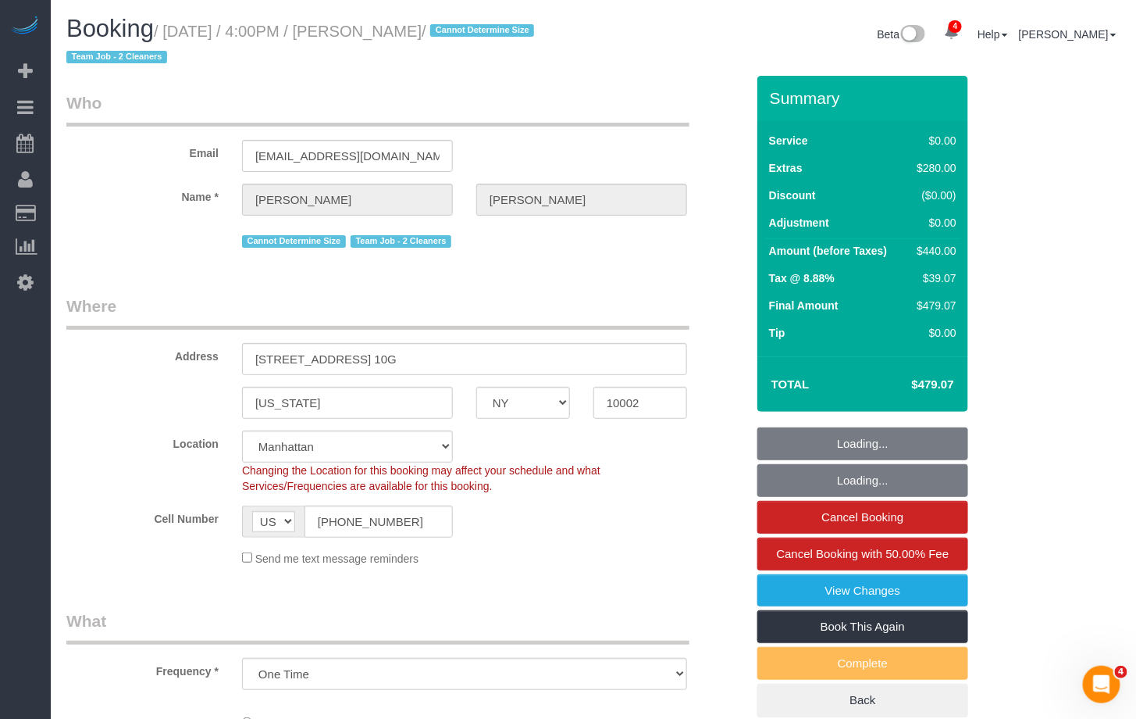
select select "string:stripe-pm_1RjS4Z4VGloSiKo73pN9mV8I"
select select "1"
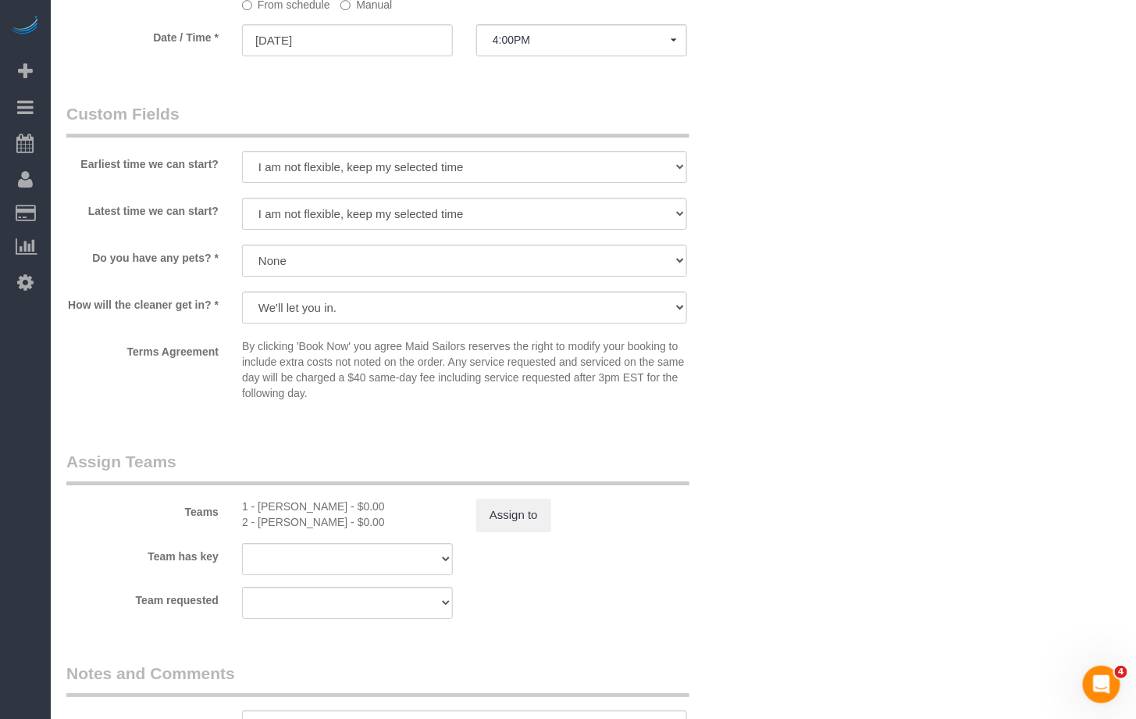
scroll to position [1666, 0]
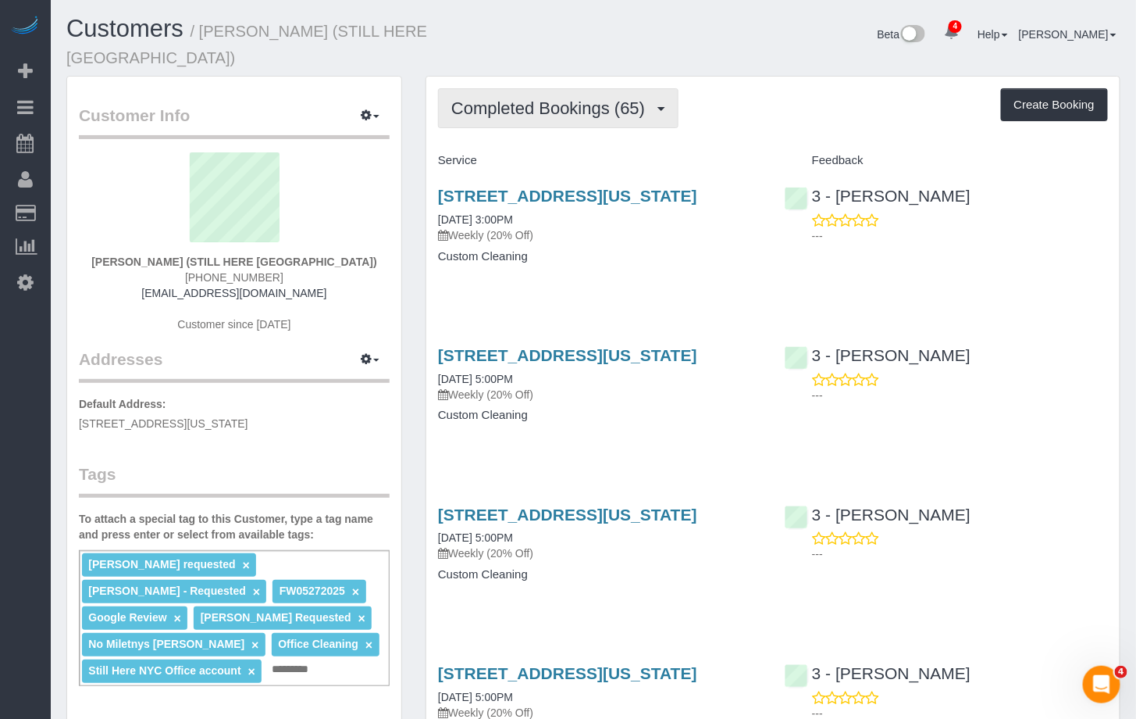
click at [499, 98] on span "Completed Bookings (65)" at bounding box center [552, 108] width 202 height 20
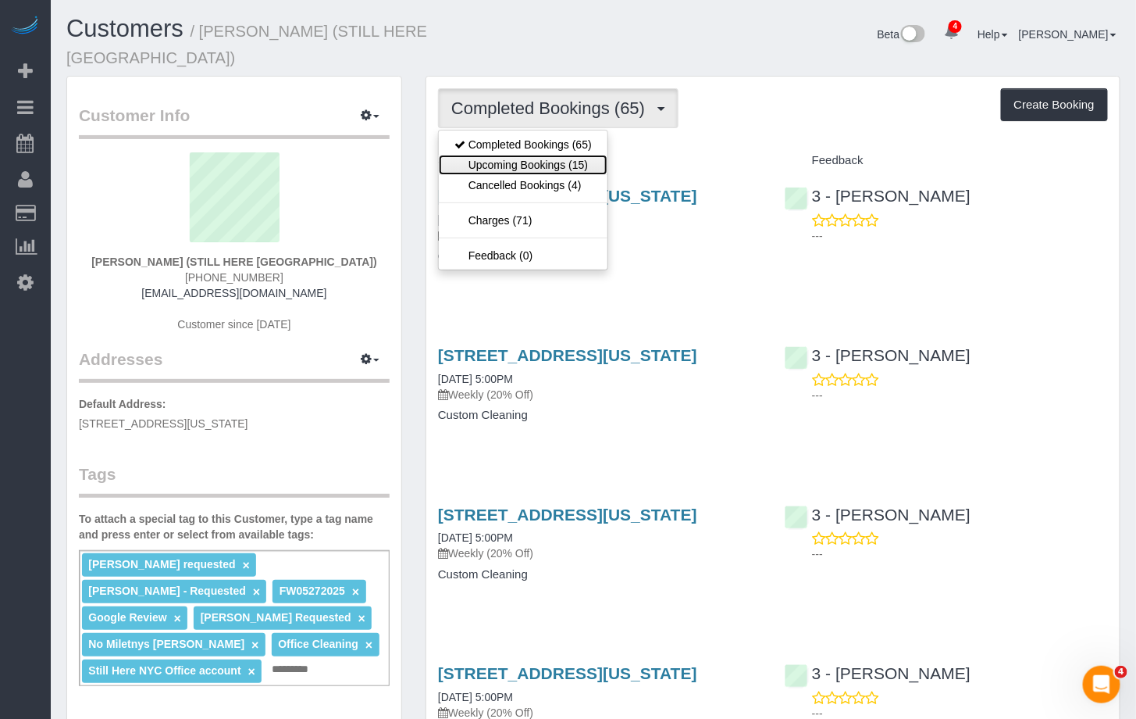
click at [508, 155] on link "Upcoming Bookings (15)" at bounding box center [523, 165] width 169 height 20
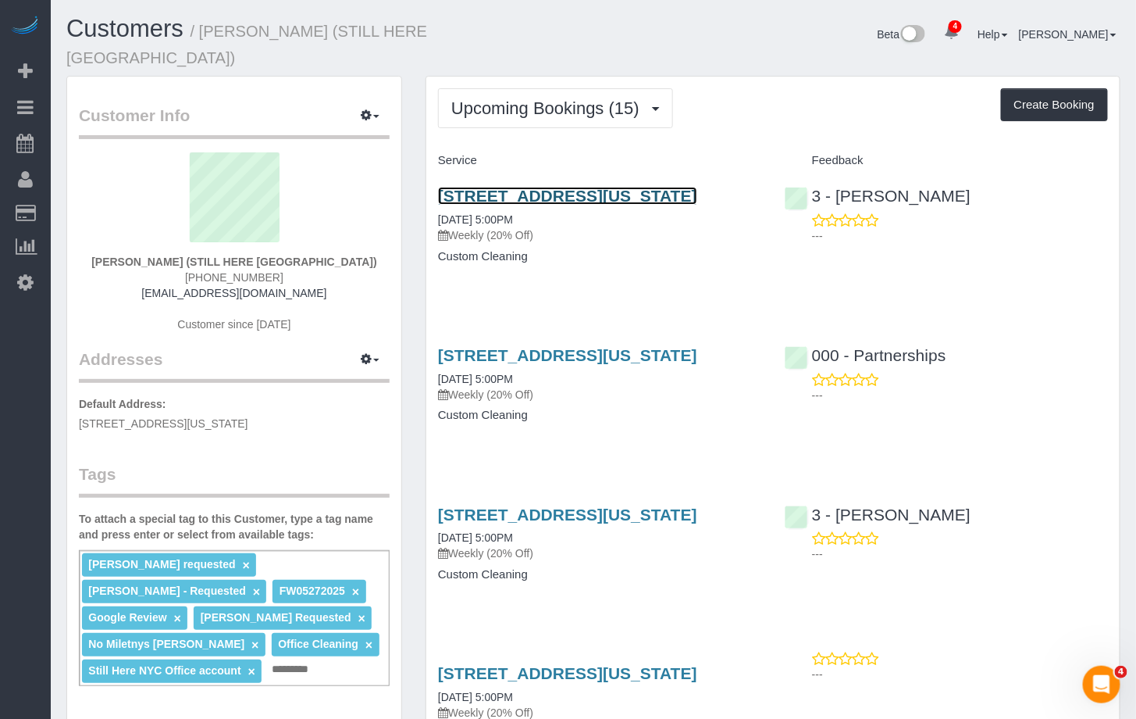
click at [548, 187] on link "167 Canal Street, 3rd Floor, New York, NY 10013" at bounding box center [567, 196] width 259 height 18
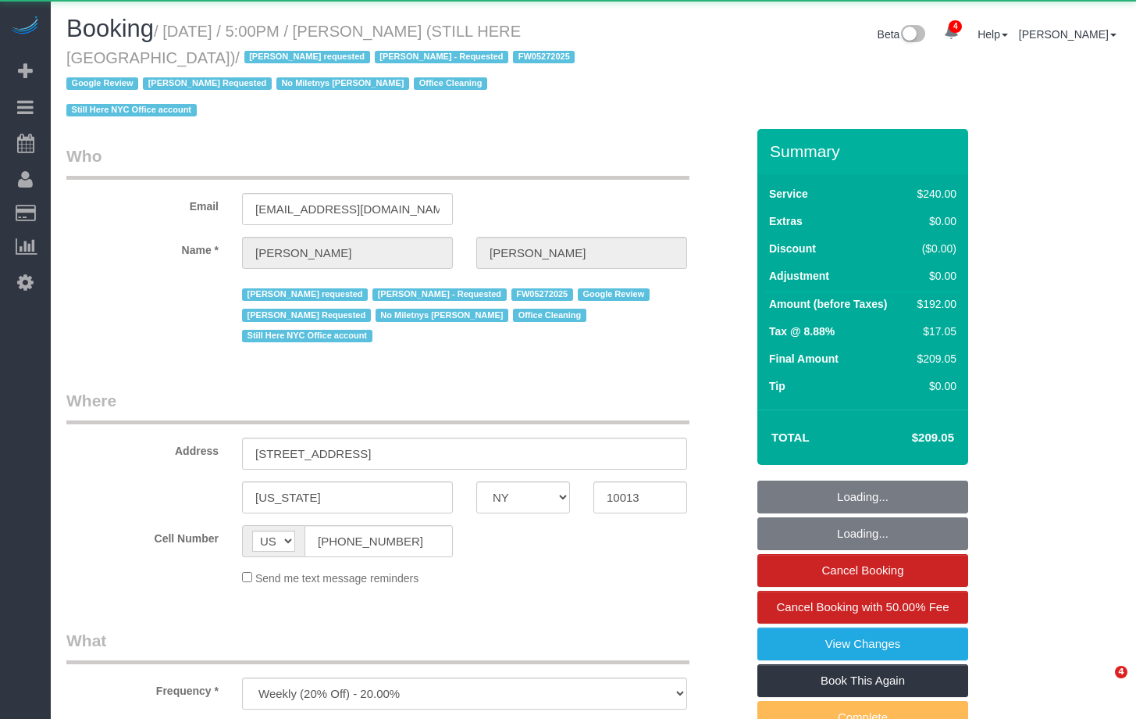
select select "NY"
select select "180"
select select "number:89"
select select "number:90"
select select "number:15"
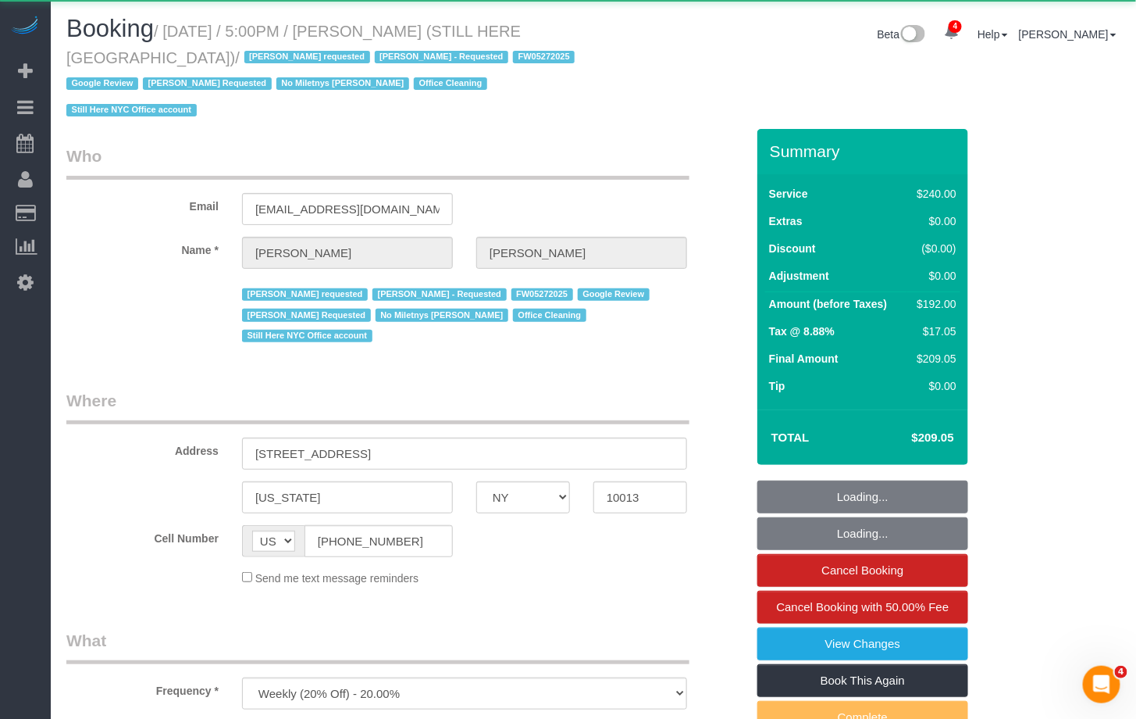
select select "number:5"
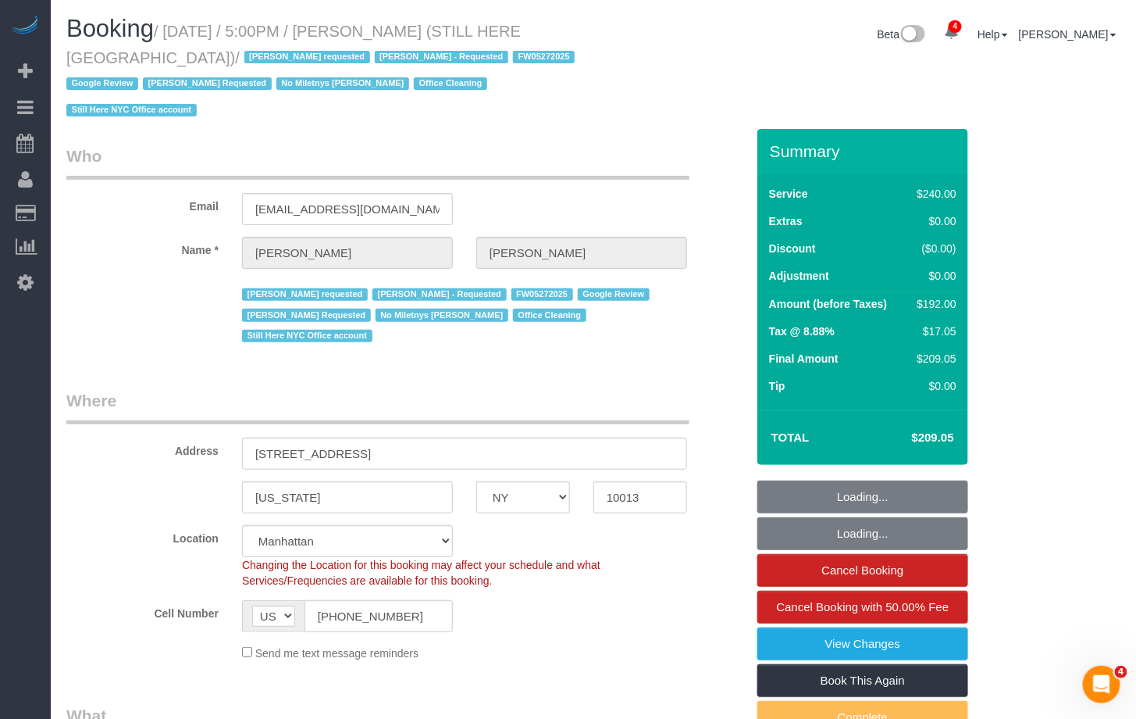
select select "object:972"
select select "string:stripe-pm_1QY8Py4VGloSiKo7kVLuacfg"
select select "spot1"
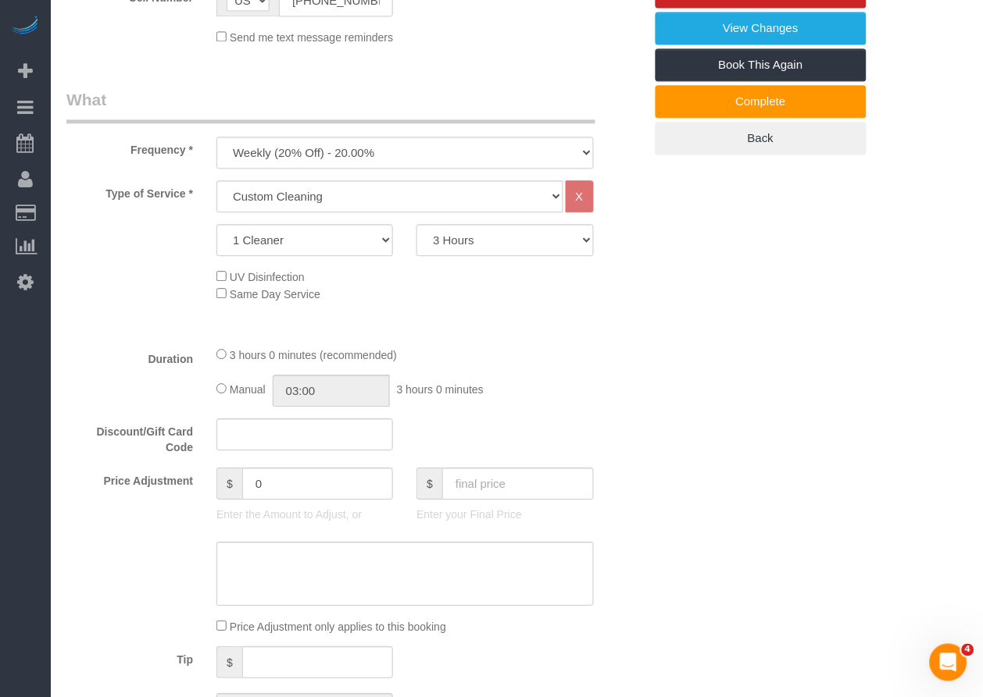
scroll to position [614, 0]
